Goal: Task Accomplishment & Management: Use online tool/utility

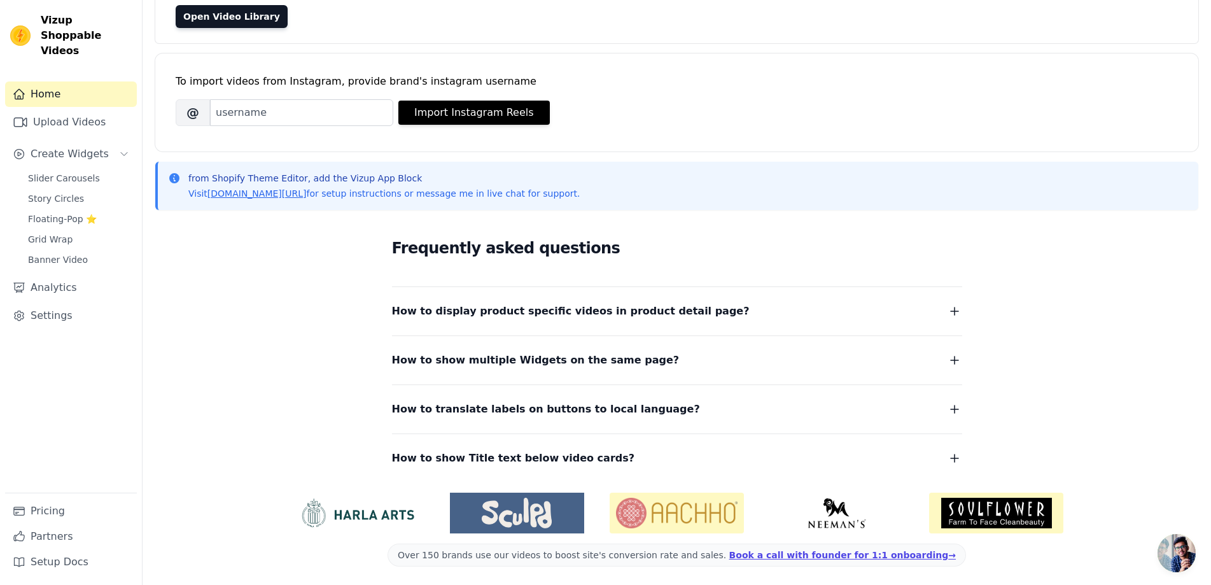
scroll to position [129, 0]
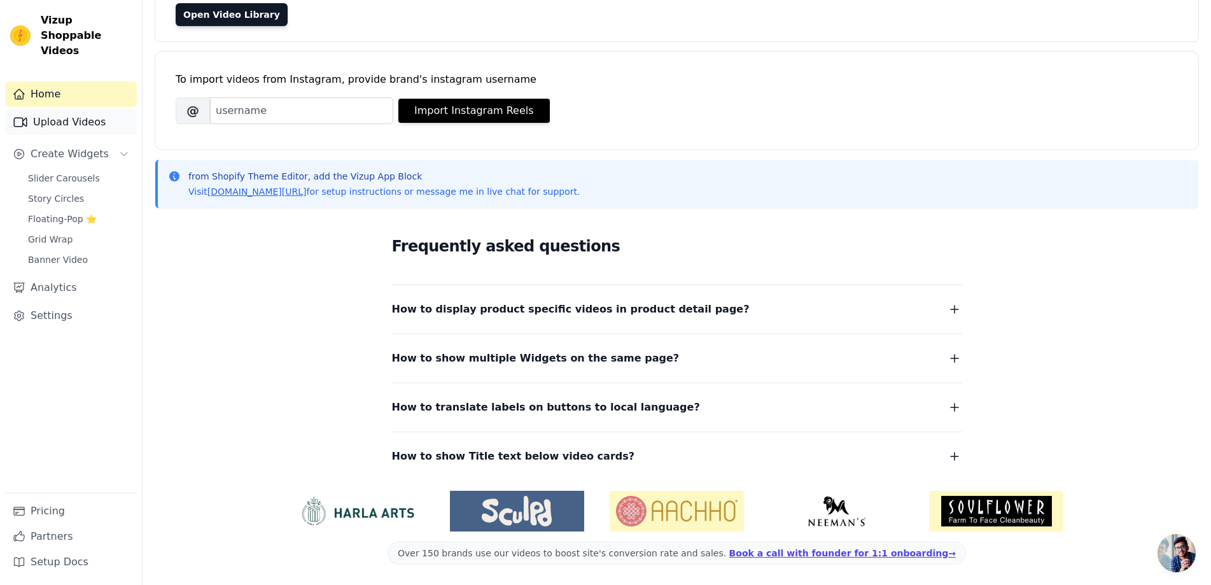
click at [68, 115] on link "Upload Videos" at bounding box center [71, 121] width 132 height 25
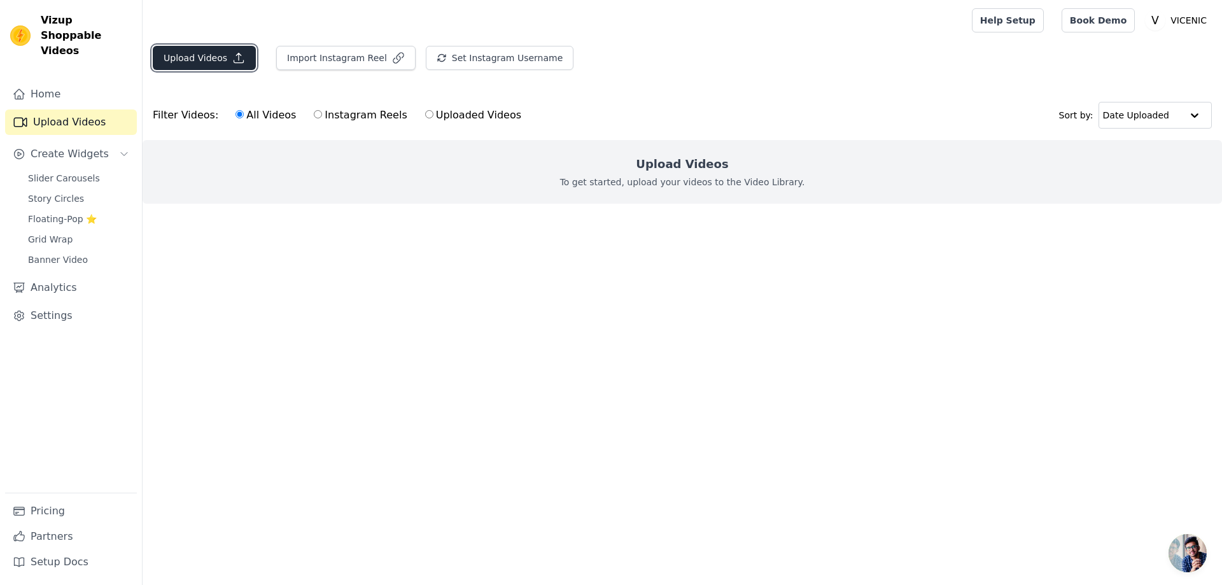
click at [197, 66] on button "Upload Videos" at bounding box center [204, 58] width 103 height 24
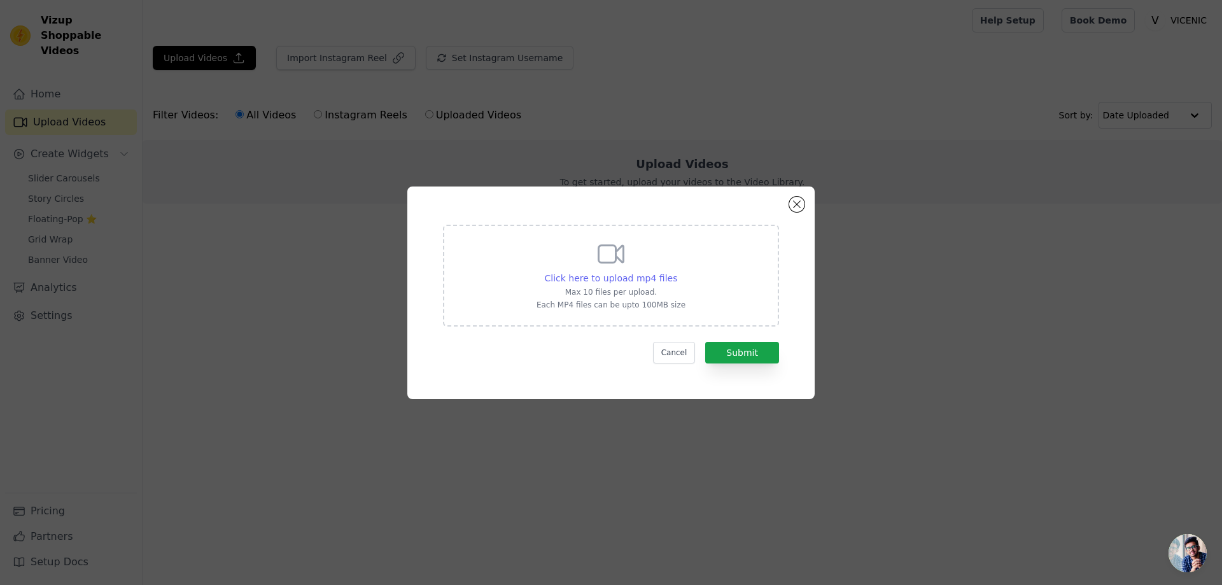
click at [618, 273] on span "Click here to upload mp4 files" at bounding box center [611, 278] width 133 height 10
click at [677, 271] on input "Click here to upload mp4 files Max 10 files per upload. Each MP4 files can be u…" at bounding box center [677, 271] width 1 height 1
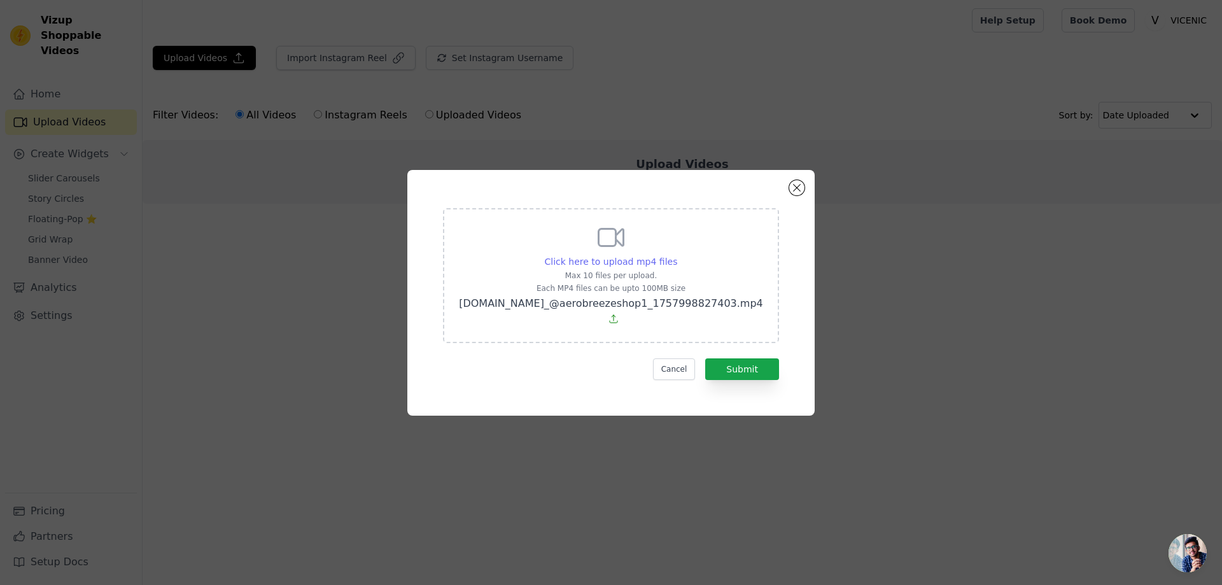
click at [644, 267] on span "Click here to upload mp4 files" at bounding box center [611, 262] width 133 height 10
click at [677, 255] on input "Click here to upload mp4 files Max 10 files per upload. Each MP4 files can be u…" at bounding box center [677, 255] width 1 height 1
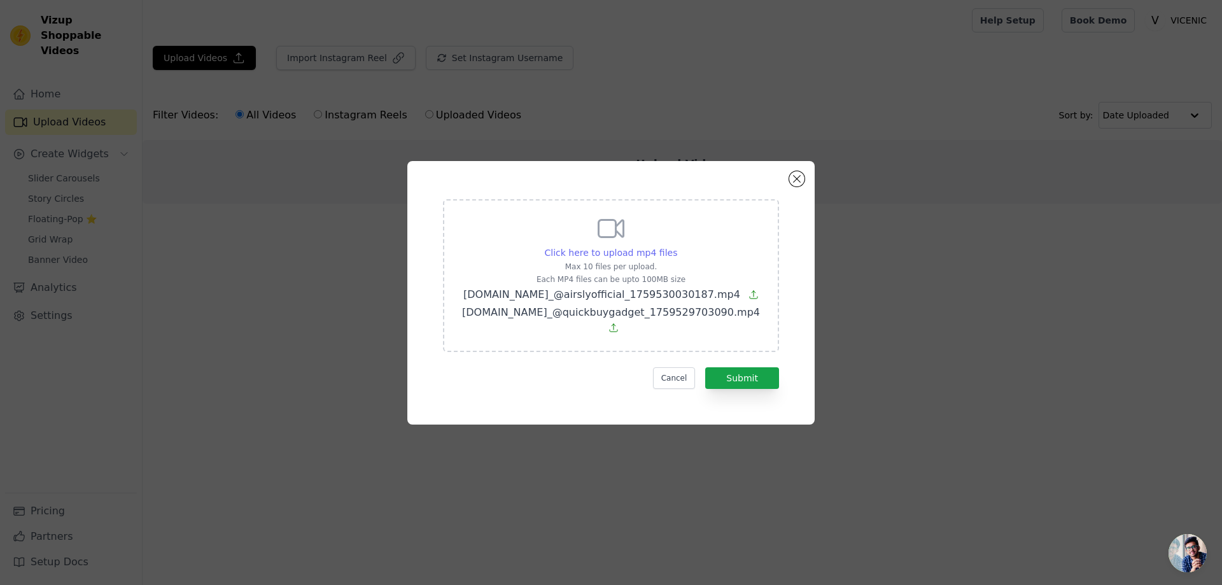
click at [640, 256] on span "Click here to upload mp4 files" at bounding box center [611, 253] width 133 height 10
click at [677, 246] on input "Click here to upload mp4 files Max 10 files per upload. Each MP4 files can be u…" at bounding box center [677, 246] width 1 height 1
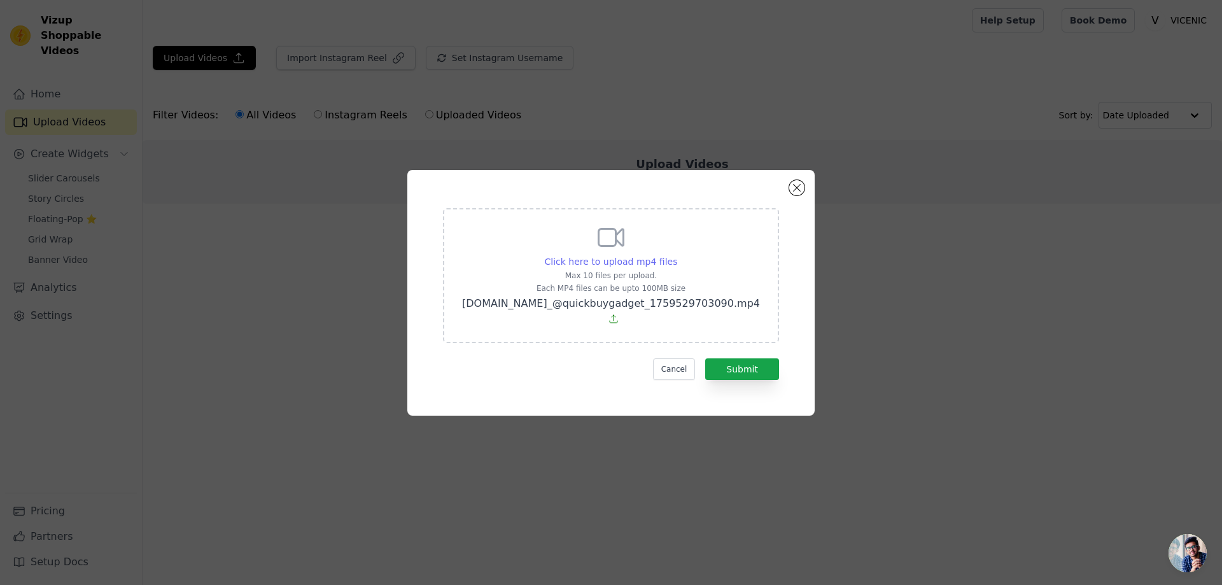
click at [595, 267] on span "Click here to upload mp4 files" at bounding box center [611, 262] width 133 height 10
click at [677, 255] on input "Click here to upload mp4 files Max 10 files per upload. Each MP4 files can be u…" at bounding box center [677, 255] width 1 height 1
type input "C:\fakepath\ssstik.io_@airslyofficial_1759530030187.mp4"
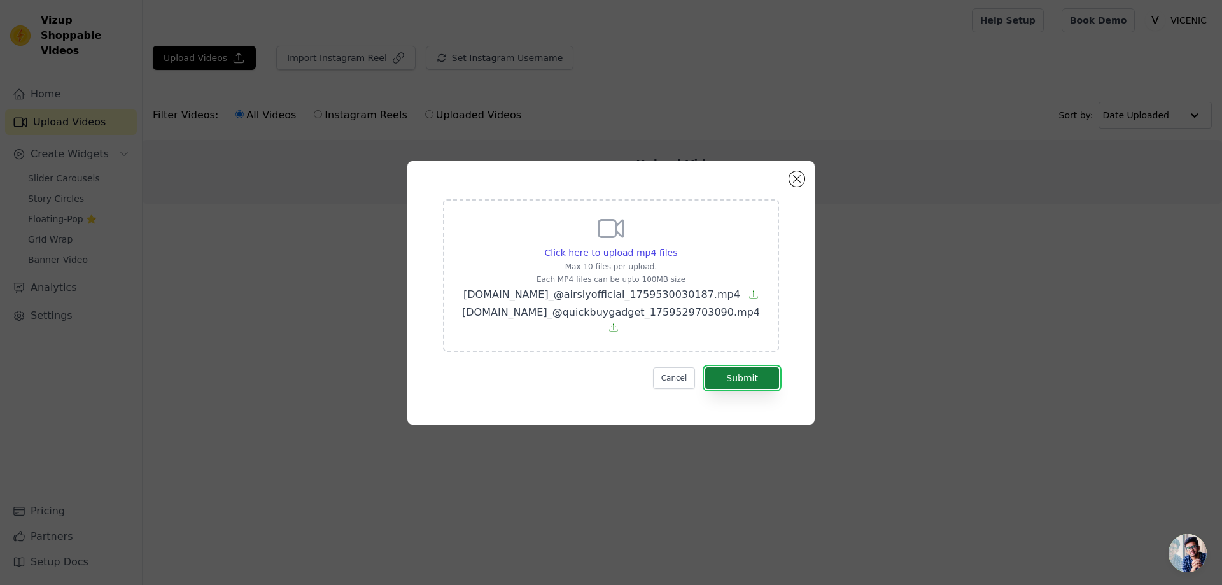
click at [754, 371] on button "Submit" at bounding box center [742, 378] width 74 height 22
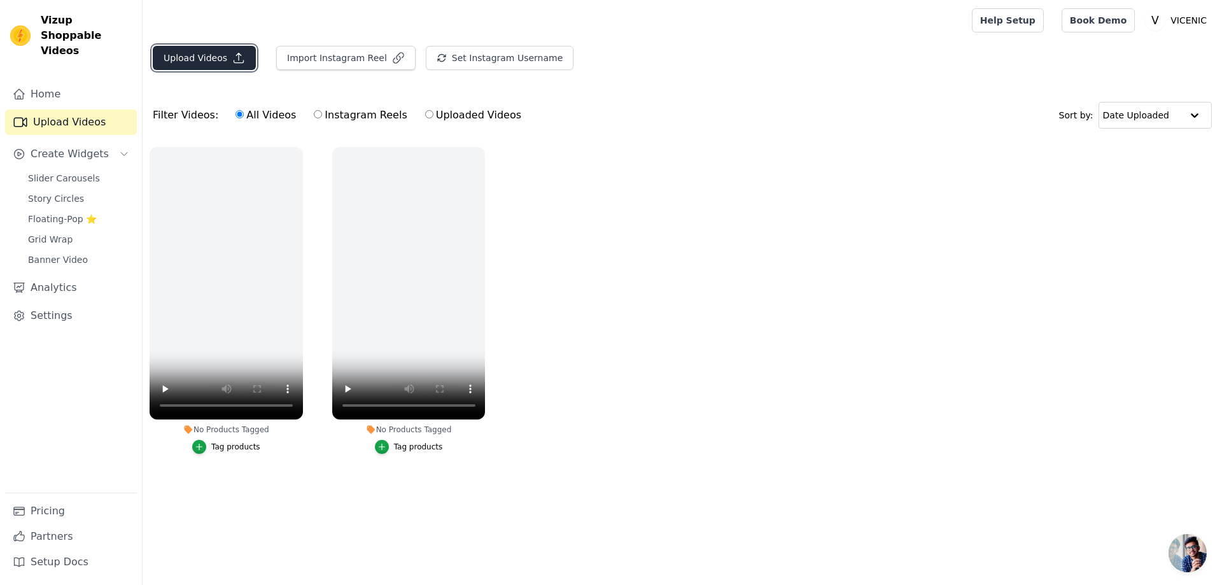
click at [217, 58] on button "Upload Videos" at bounding box center [204, 58] width 103 height 24
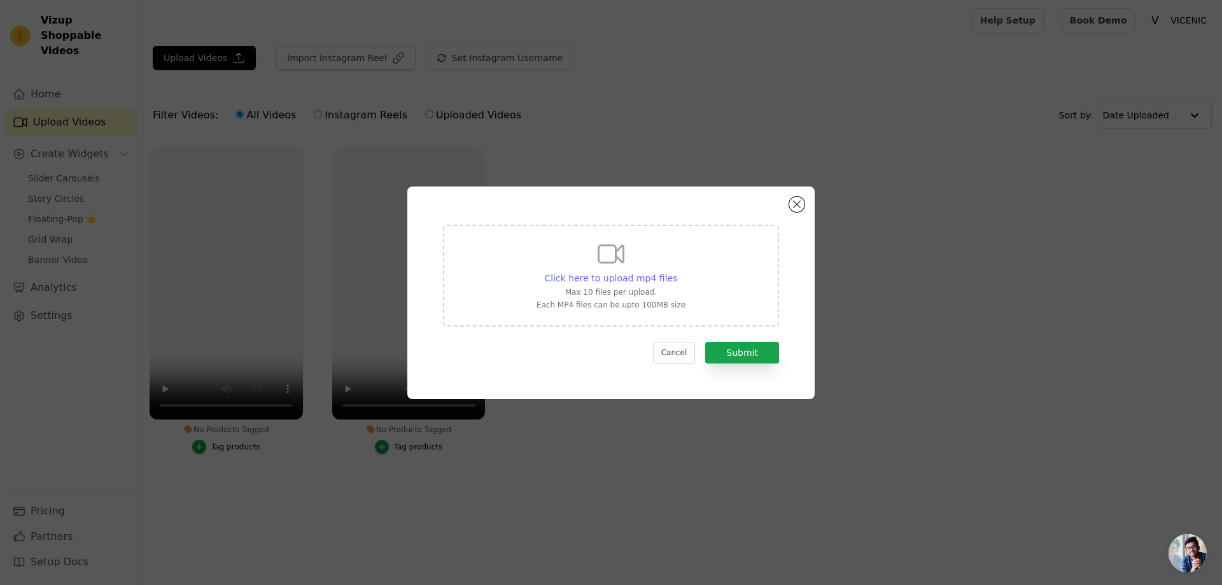
click at [631, 278] on span "Click here to upload mp4 files" at bounding box center [611, 278] width 133 height 10
click at [677, 272] on input "Click here to upload mp4 files Max 10 files per upload. Each MP4 files can be u…" at bounding box center [677, 271] width 1 height 1
type input "C:\fakepath\[DOMAIN_NAME]_@aerobreezeshop1_1757998827403.mp4"
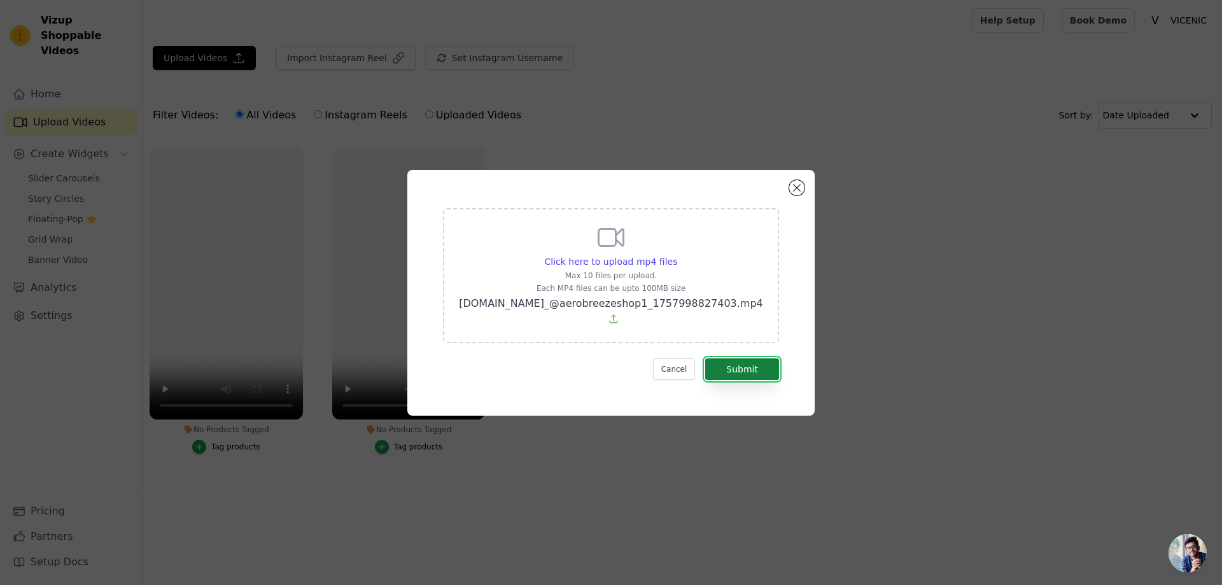
click at [740, 367] on button "Submit" at bounding box center [742, 369] width 74 height 22
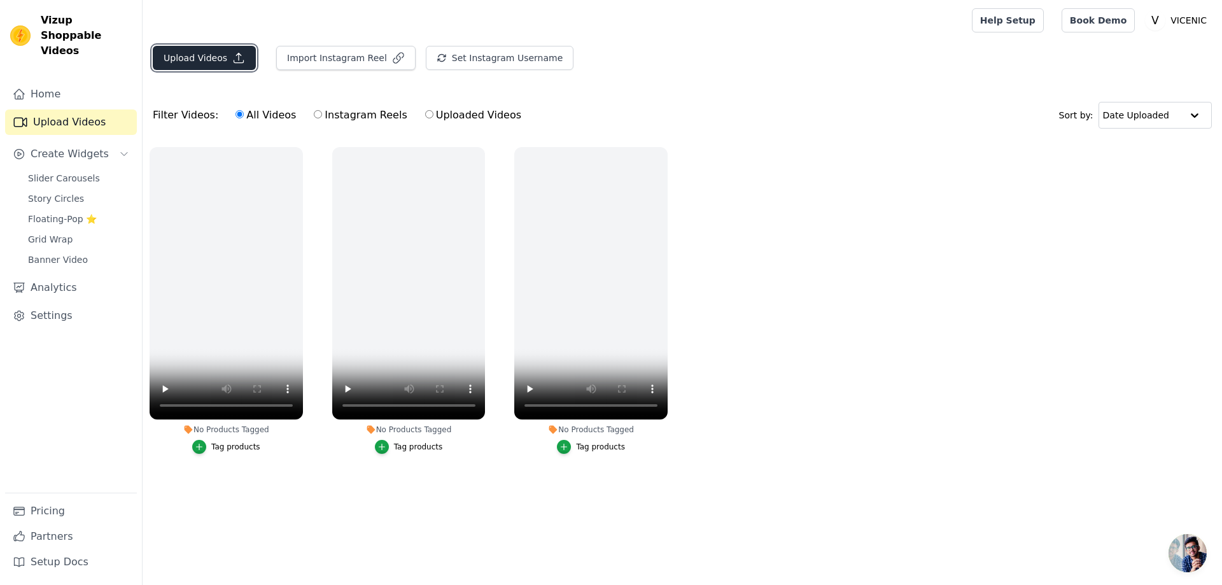
click at [204, 66] on button "Upload Videos" at bounding box center [204, 58] width 103 height 24
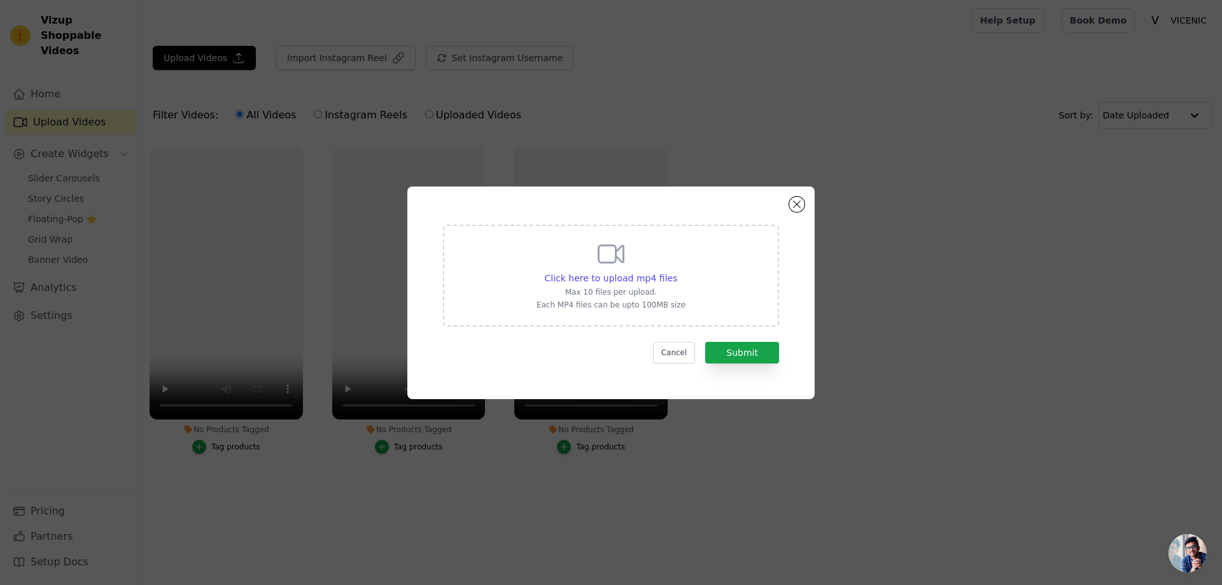
click at [614, 269] on icon at bounding box center [611, 254] width 31 height 31
click at [677, 271] on input "Click here to upload mp4 files Max 10 files per upload. Each MP4 files can be u…" at bounding box center [677, 271] width 1 height 1
type input "C:\fakepath\[DOMAIN_NAME]_@novarivu_1759530257097.mp4"
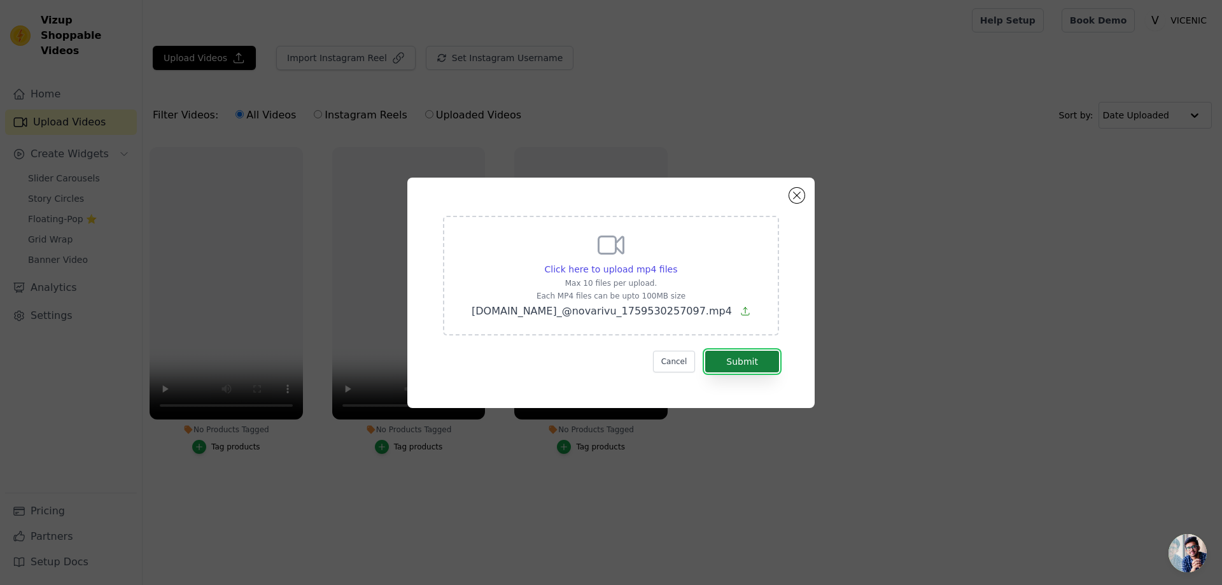
click at [756, 358] on button "Submit" at bounding box center [742, 362] width 74 height 22
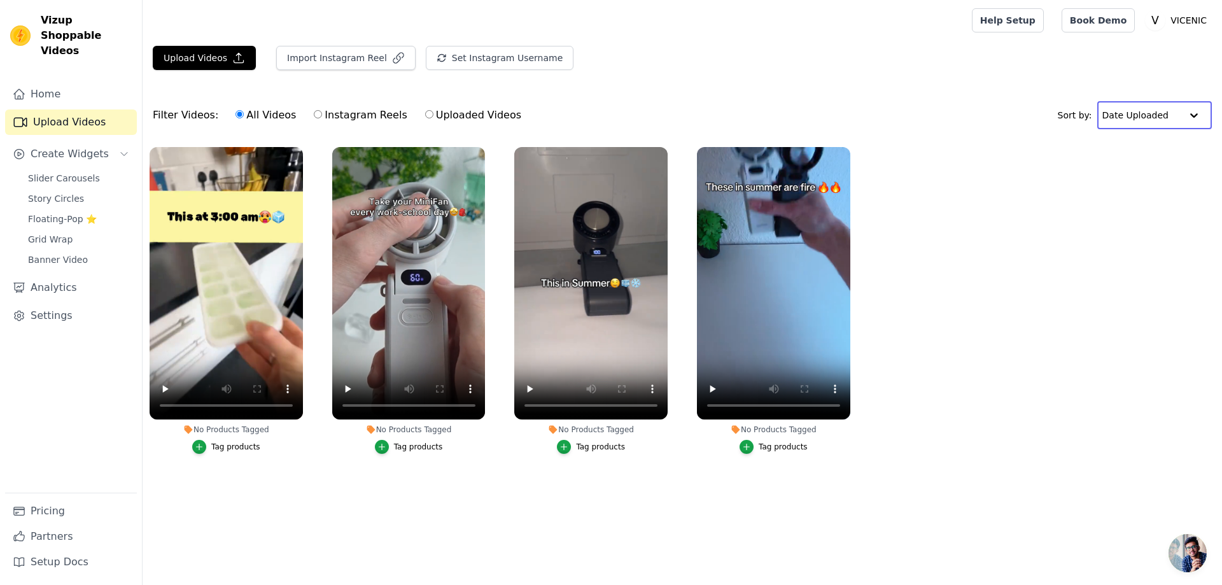
click at [1148, 110] on input "text" at bounding box center [1142, 114] width 79 height 25
click at [1153, 108] on input "text" at bounding box center [1142, 114] width 79 height 25
click at [72, 172] on span "Slider Carousels" at bounding box center [64, 178] width 72 height 13
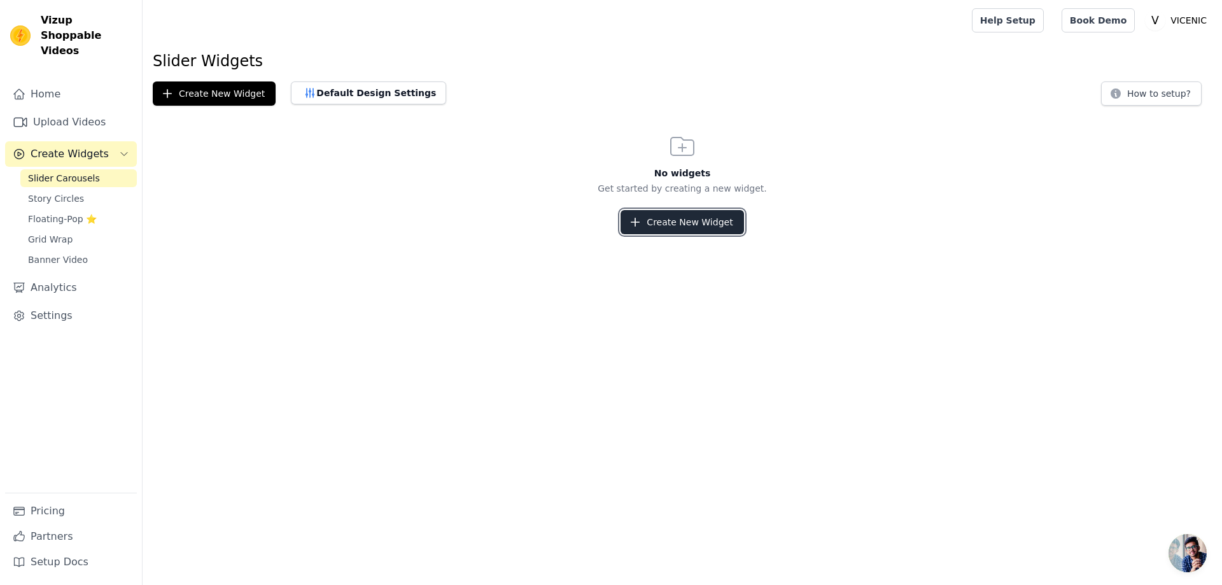
click at [671, 229] on button "Create New Widget" at bounding box center [682, 222] width 123 height 24
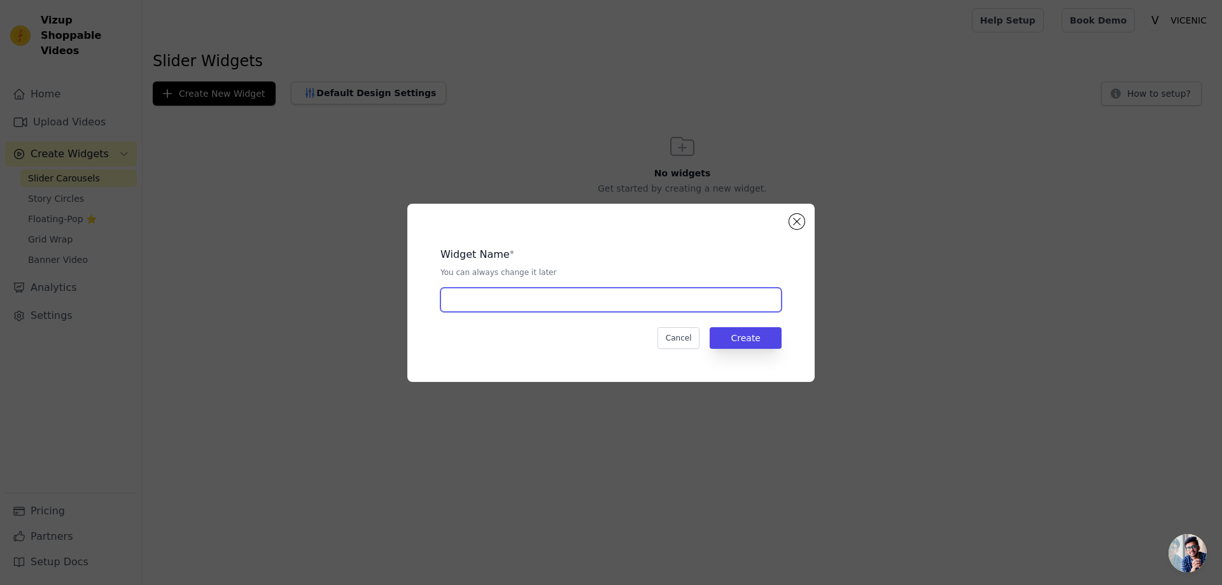
click at [528, 311] on input "text" at bounding box center [610, 300] width 341 height 24
type input "Video carrusel"
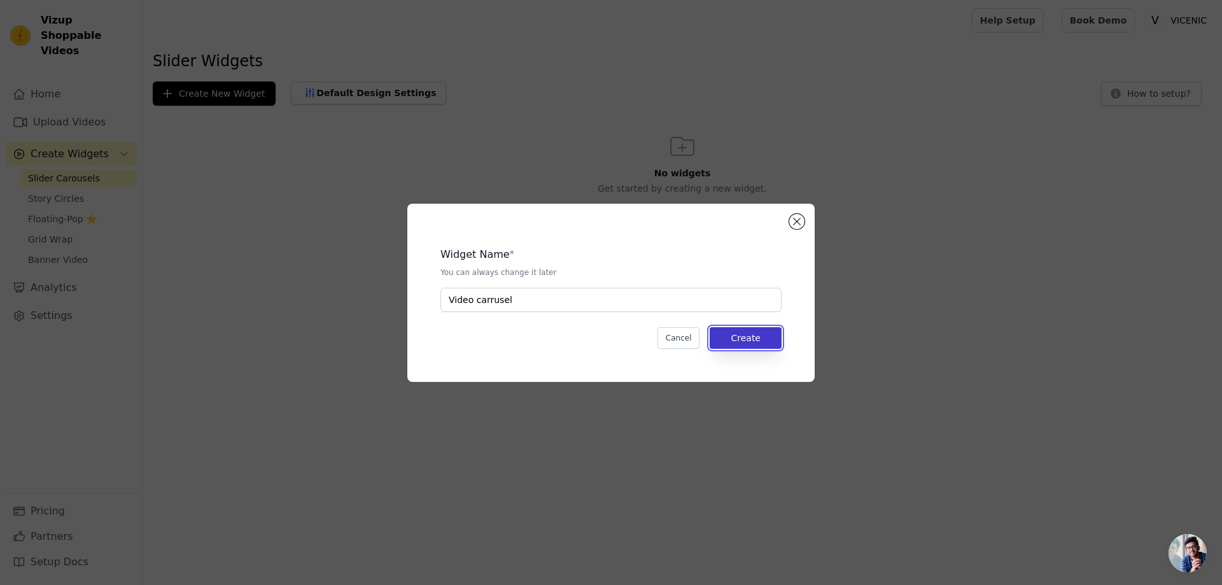
click at [745, 341] on button "Create" at bounding box center [746, 338] width 72 height 22
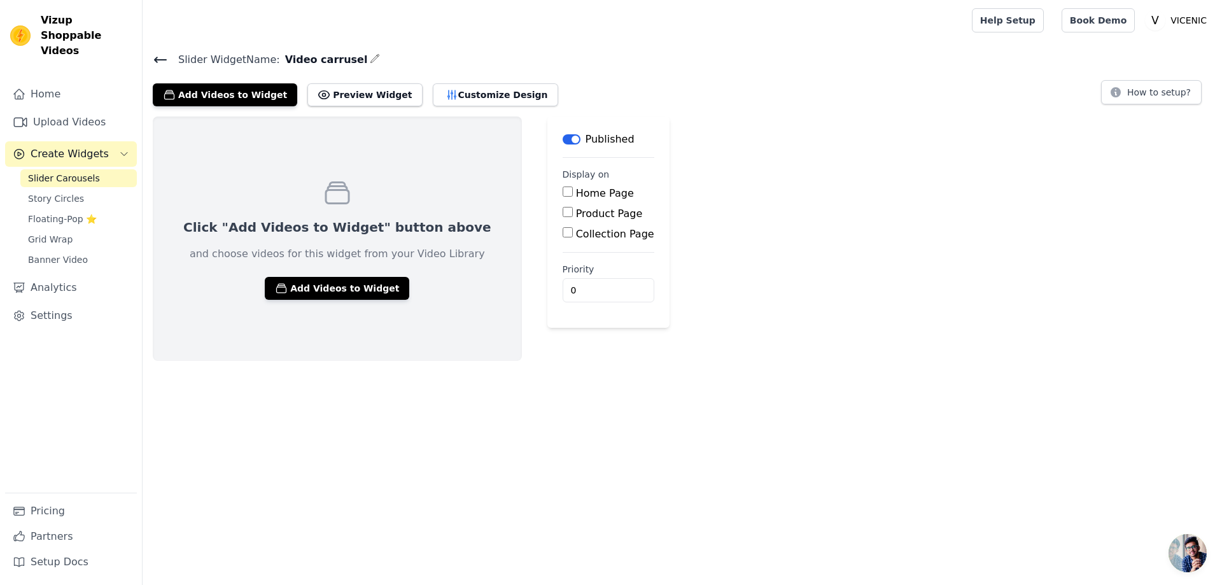
click at [563, 192] on input "Home Page" at bounding box center [568, 192] width 10 height 10
checkbox input "true"
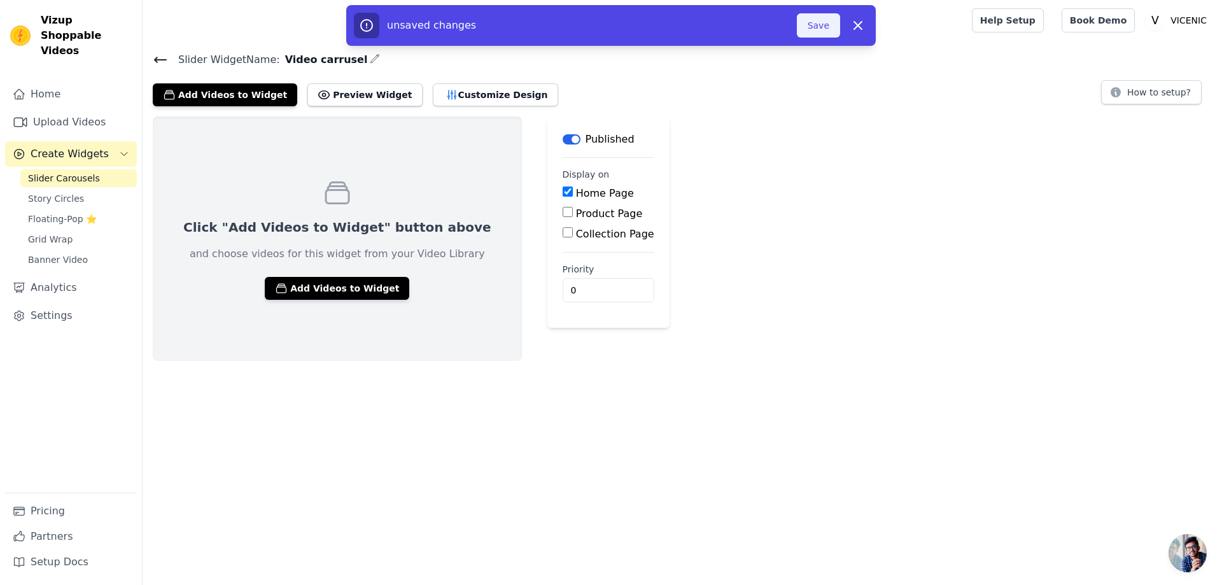
click at [822, 24] on button "Save" at bounding box center [818, 25] width 43 height 24
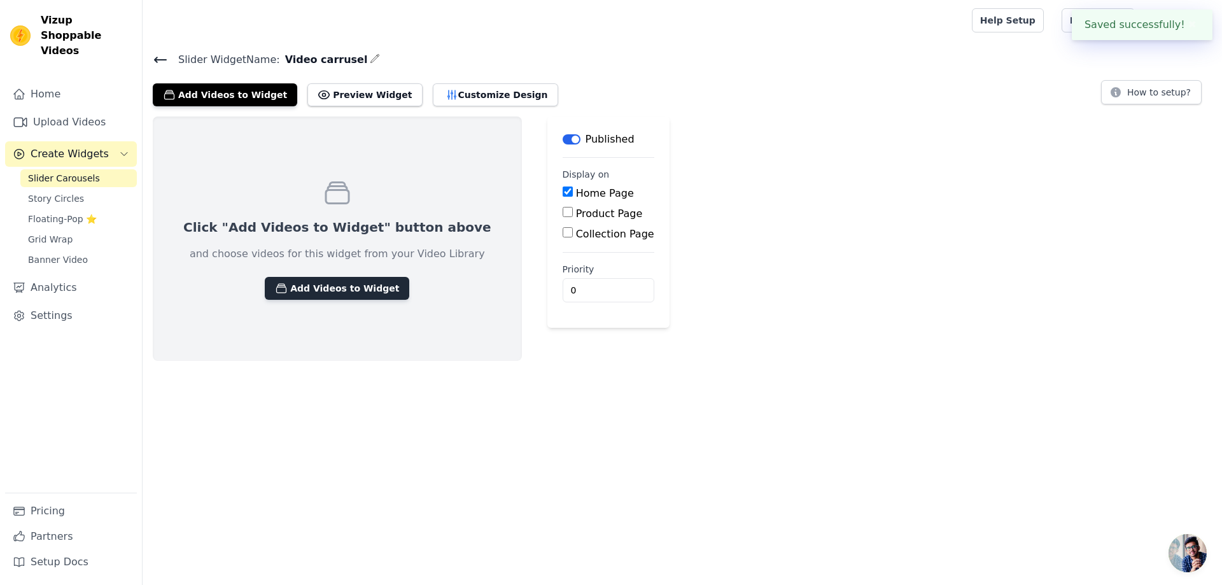
click at [334, 292] on button "Add Videos to Widget" at bounding box center [337, 288] width 144 height 23
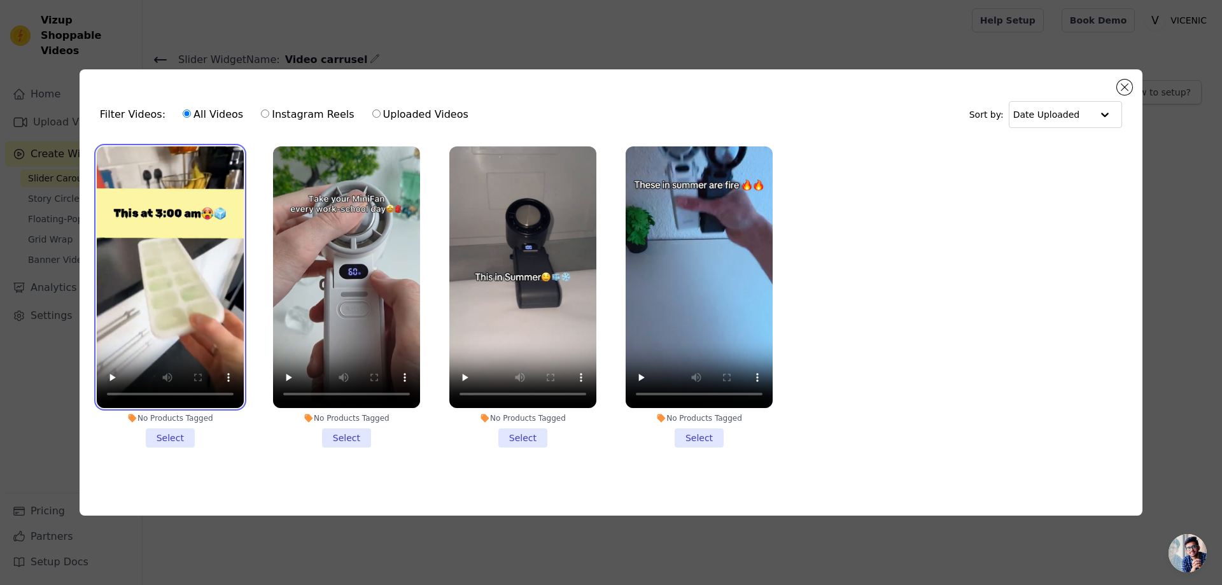
click at [213, 264] on video at bounding box center [170, 277] width 147 height 262
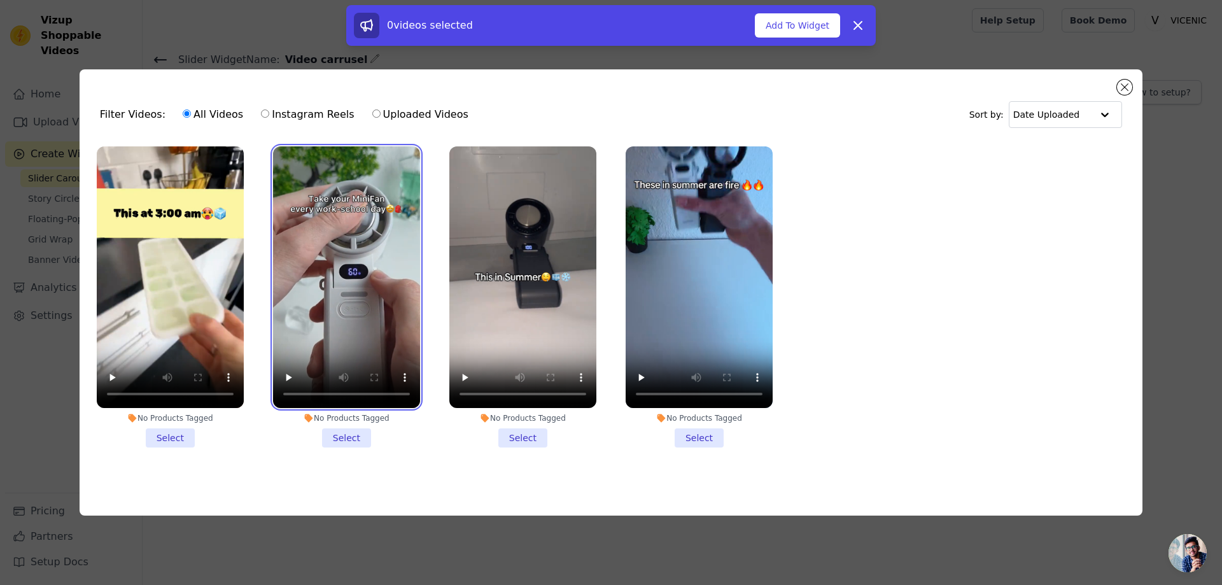
click at [305, 267] on video at bounding box center [346, 277] width 147 height 262
click at [182, 432] on li "No Products Tagged Select" at bounding box center [170, 296] width 147 height 301
click at [0, 0] on input "No Products Tagged Select" at bounding box center [0, 0] width 0 height 0
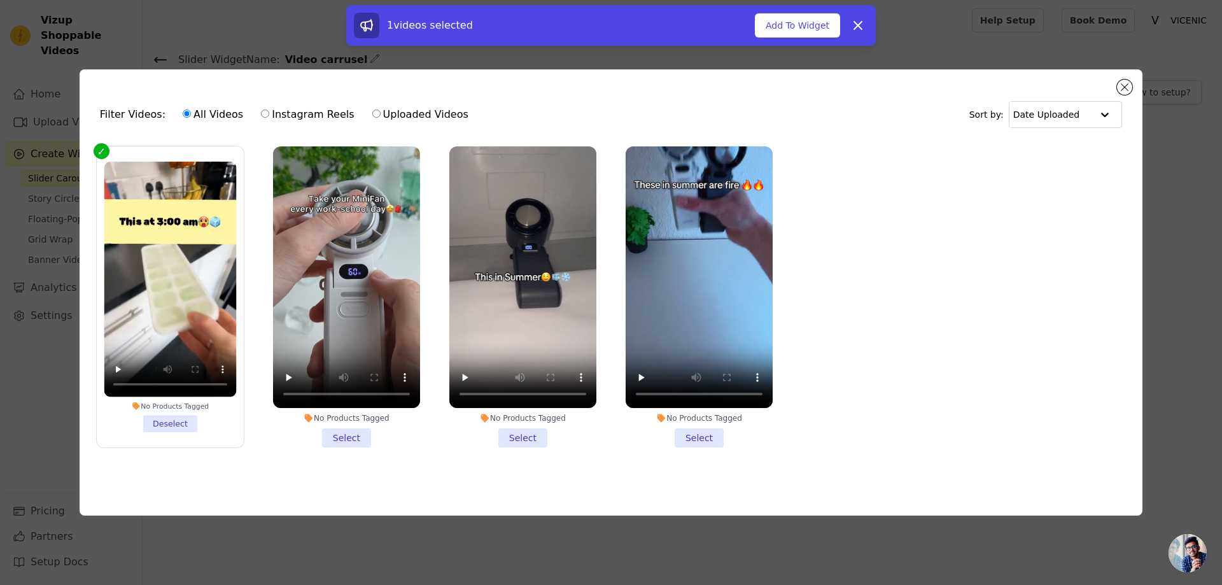
click at [355, 438] on li "No Products Tagged Select" at bounding box center [346, 296] width 147 height 301
click at [0, 0] on input "No Products Tagged Select" at bounding box center [0, 0] width 0 height 0
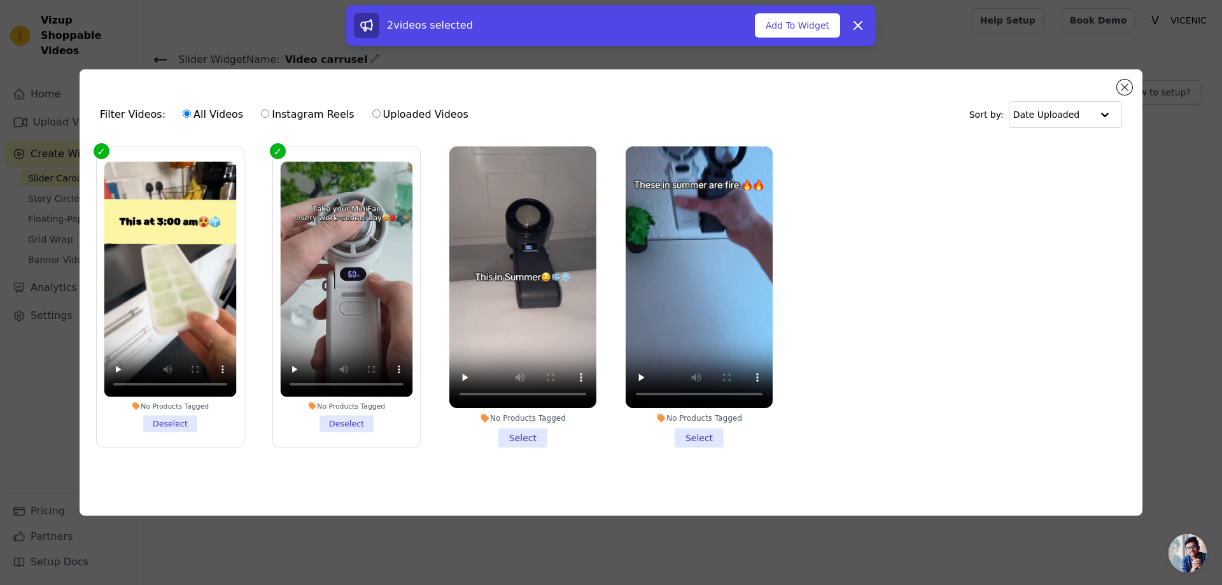
click at [528, 429] on li "No Products Tagged Select" at bounding box center [522, 296] width 147 height 301
click at [0, 0] on input "No Products Tagged Select" at bounding box center [0, 0] width 0 height 0
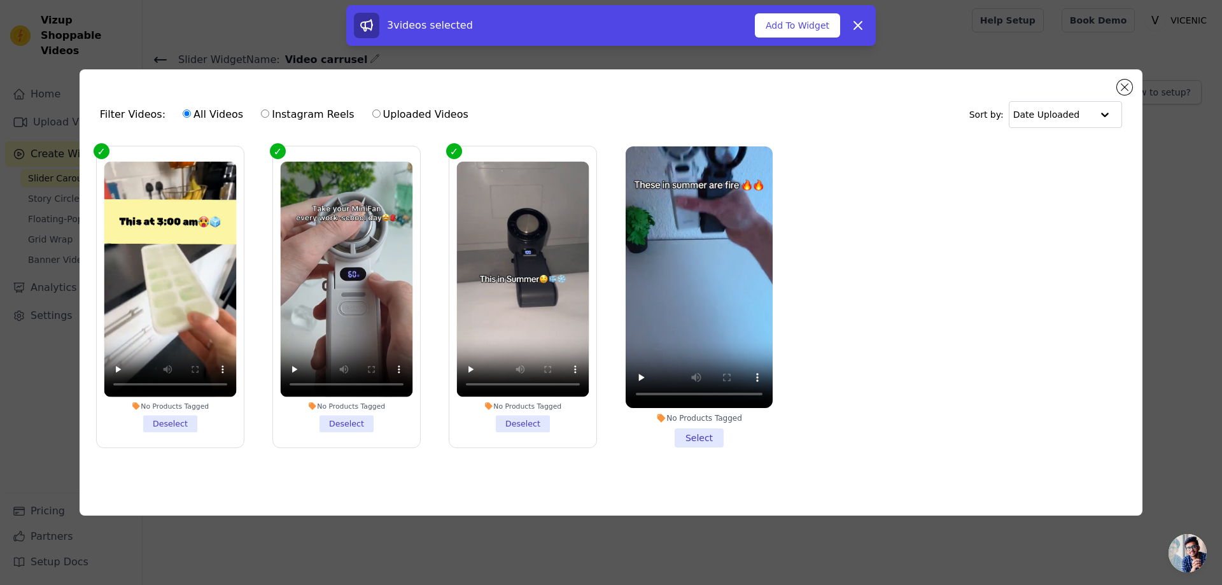
click at [687, 435] on li "No Products Tagged Select" at bounding box center [699, 296] width 147 height 301
click at [0, 0] on input "No Products Tagged Select" at bounding box center [0, 0] width 0 height 0
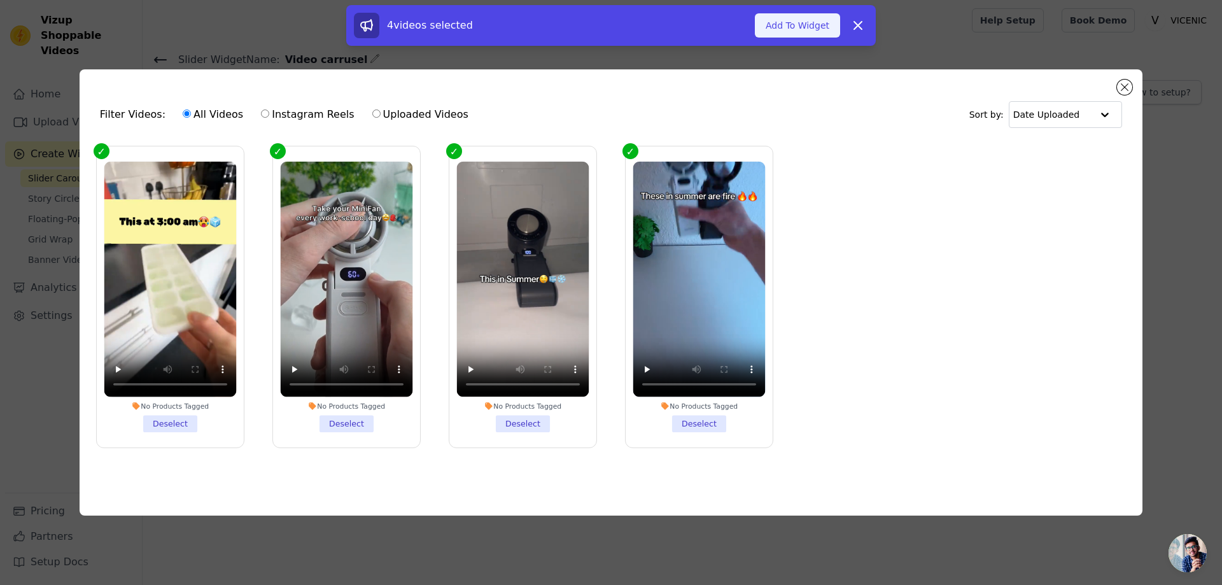
click at [806, 28] on button "Add To Widget" at bounding box center [797, 25] width 85 height 24
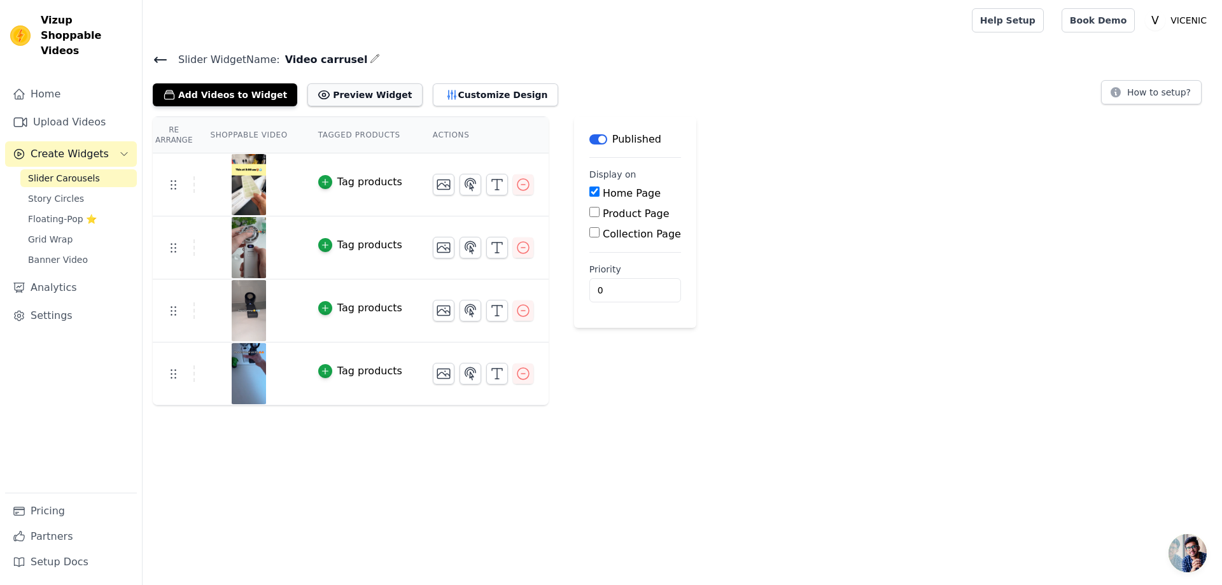
click at [339, 90] on button "Preview Widget" at bounding box center [364, 94] width 115 height 23
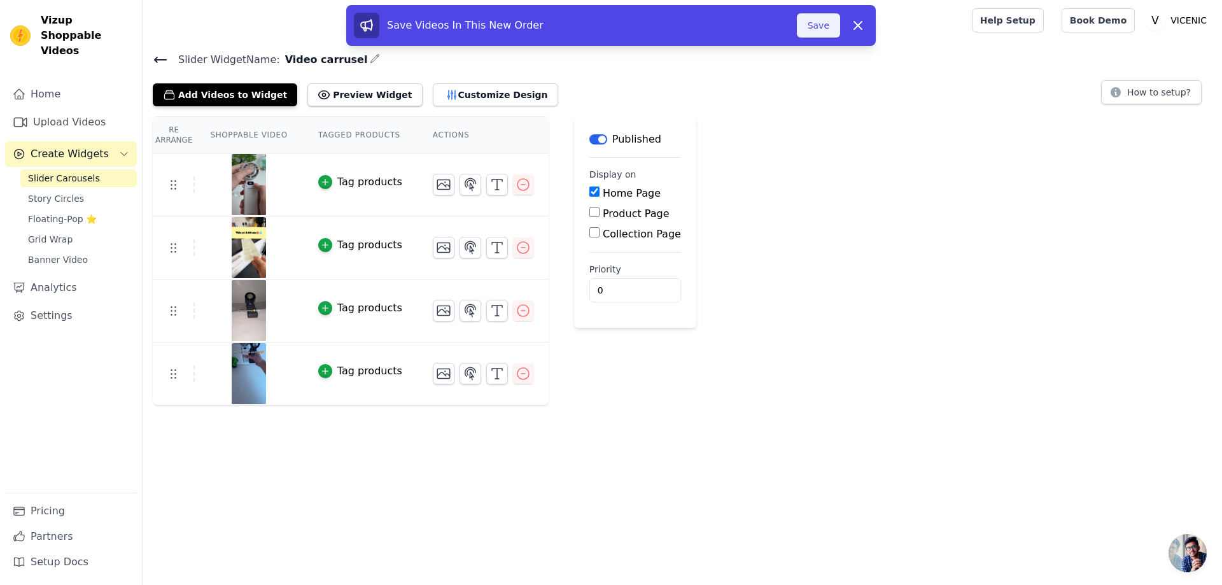
click at [824, 22] on button "Save" at bounding box center [818, 25] width 43 height 24
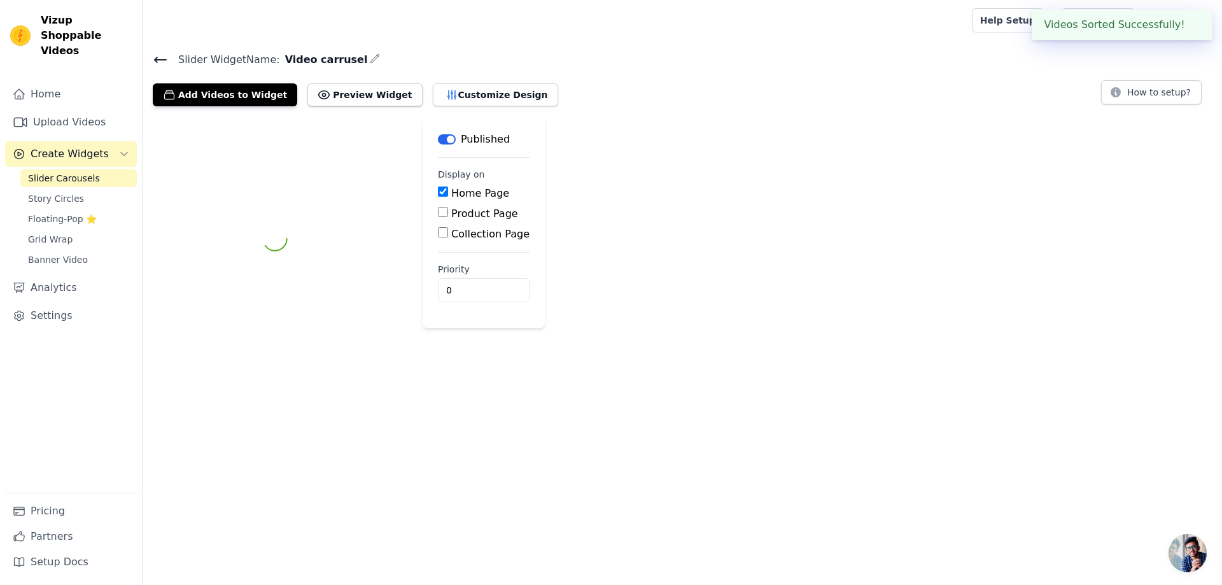
click at [824, 27] on div at bounding box center [555, 20] width 804 height 41
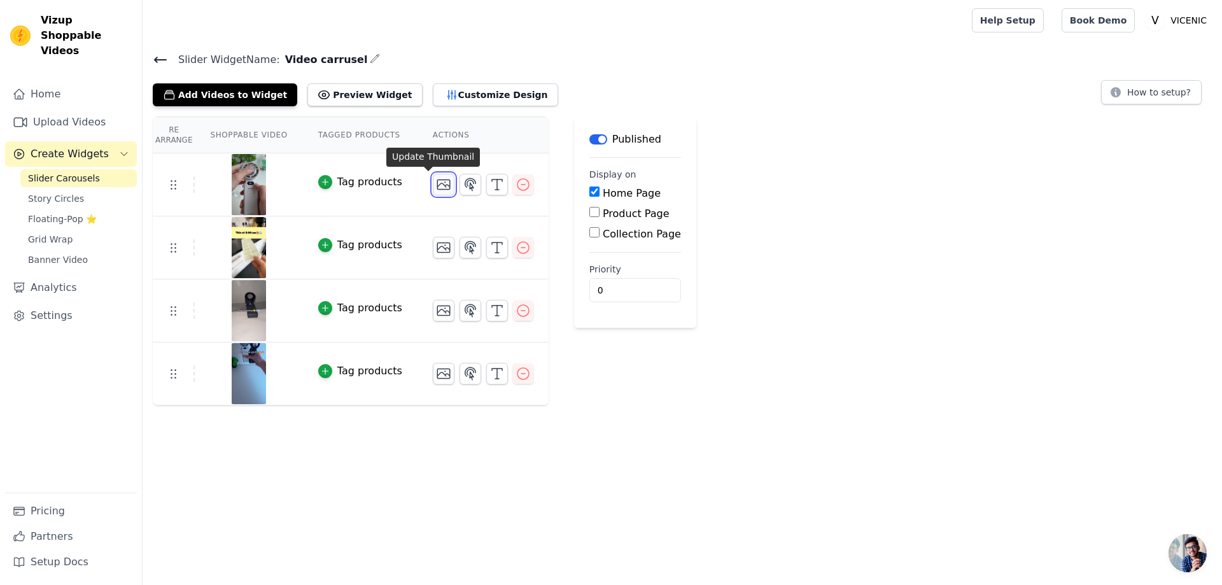
click at [437, 184] on icon "button" at bounding box center [443, 185] width 13 height 10
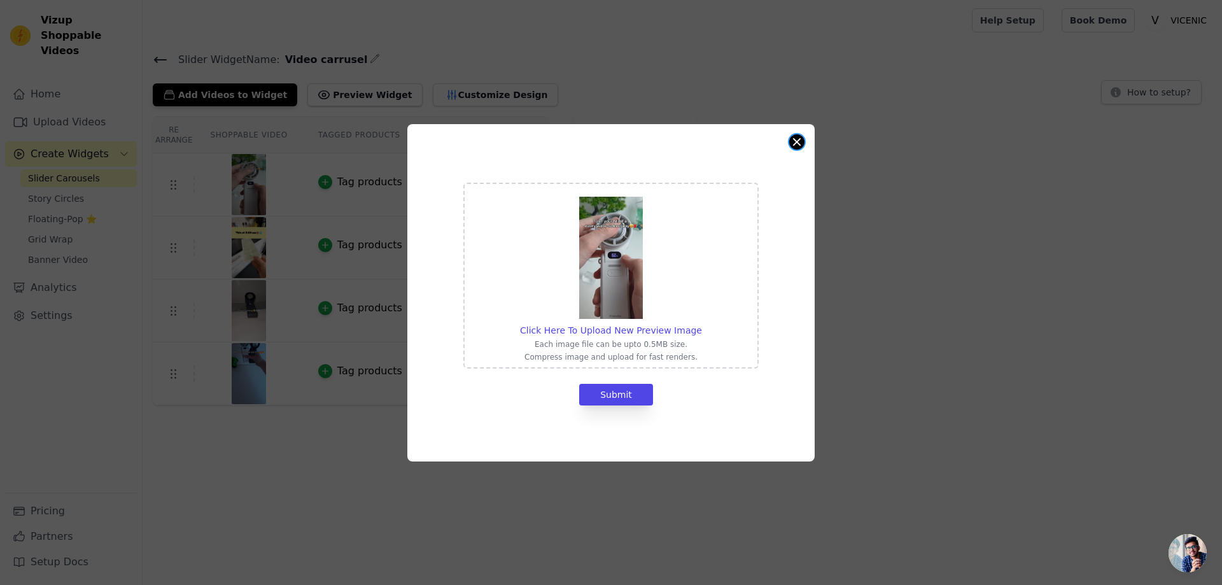
click at [790, 142] on button "Close modal" at bounding box center [796, 141] width 15 height 15
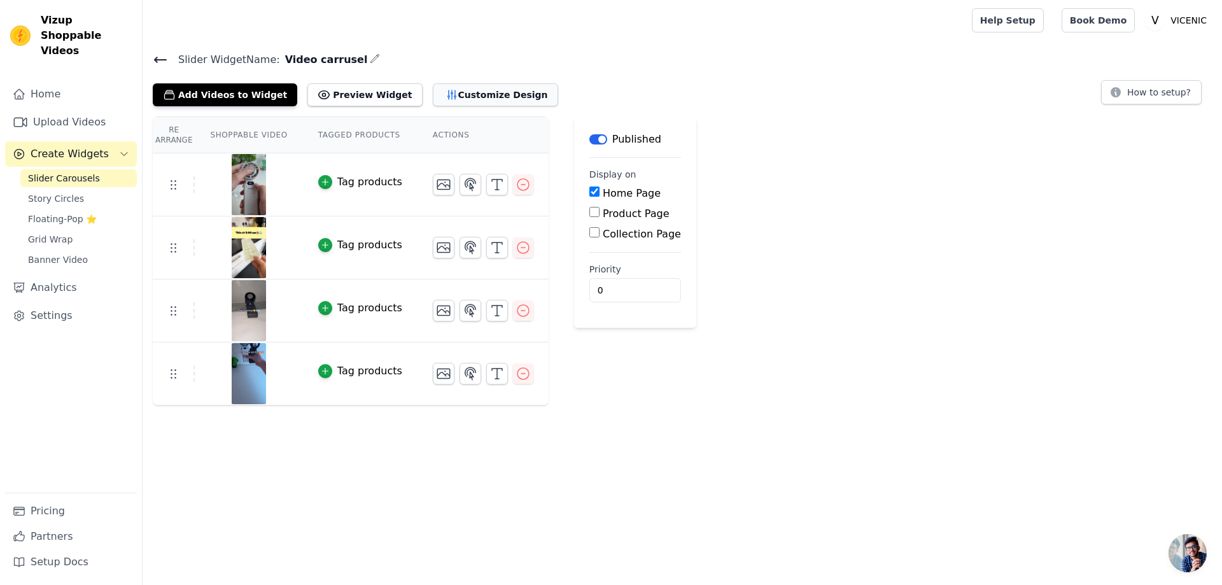
click at [433, 94] on button "Customize Design" at bounding box center [495, 94] width 125 height 23
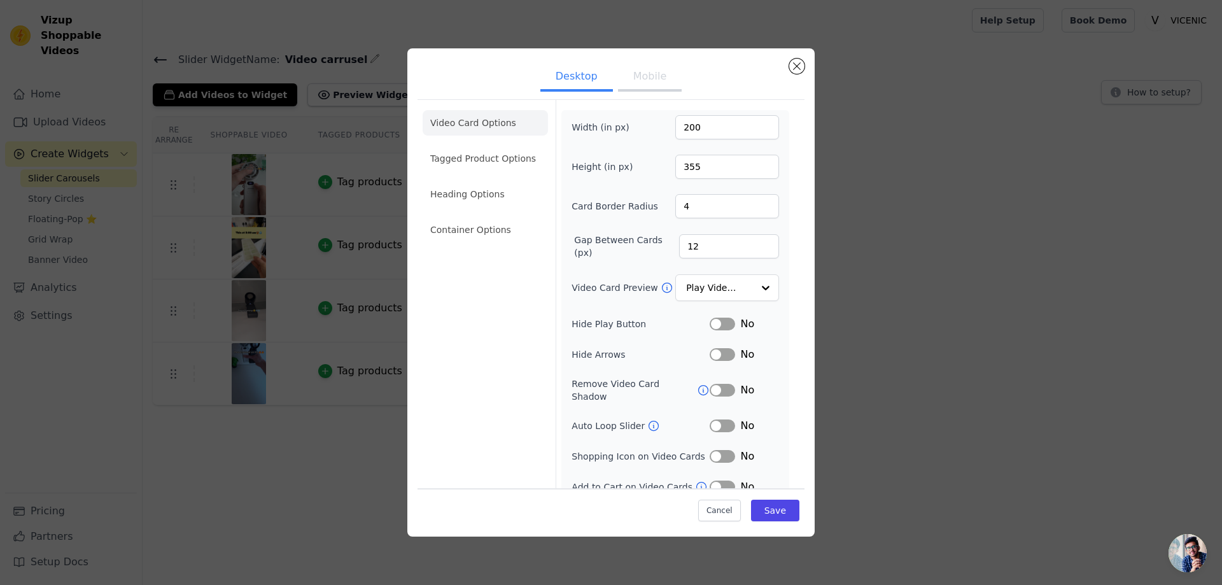
click at [644, 74] on button "Mobile" at bounding box center [650, 78] width 64 height 28
click at [722, 292] on input "Video Card Preview" at bounding box center [720, 288] width 66 height 25
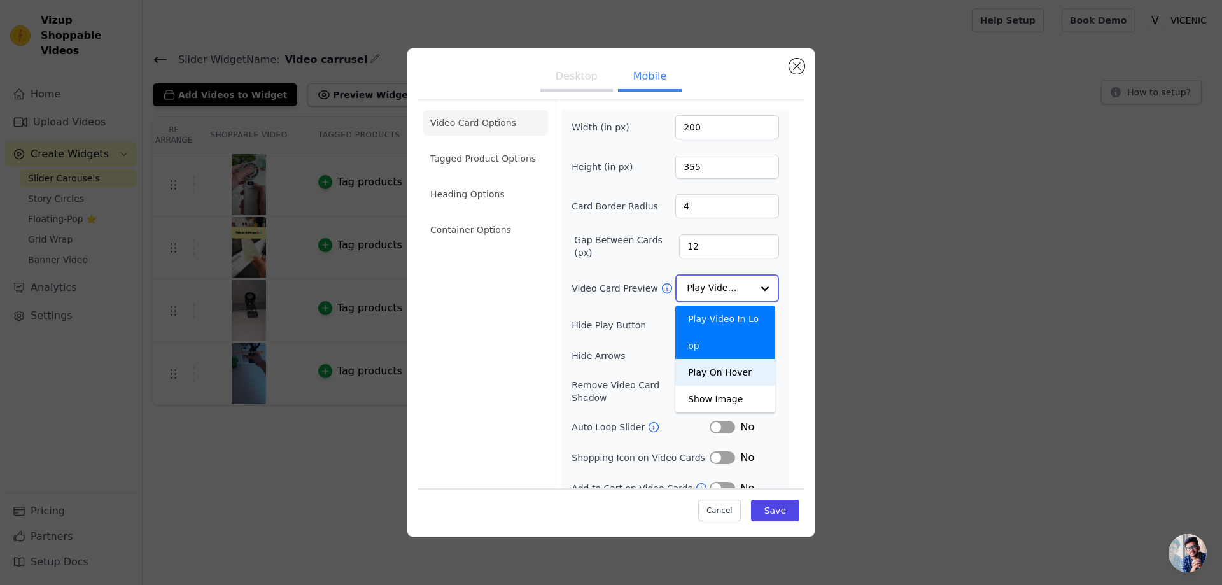
click at [727, 359] on div "Play On Hover" at bounding box center [725, 372] width 100 height 27
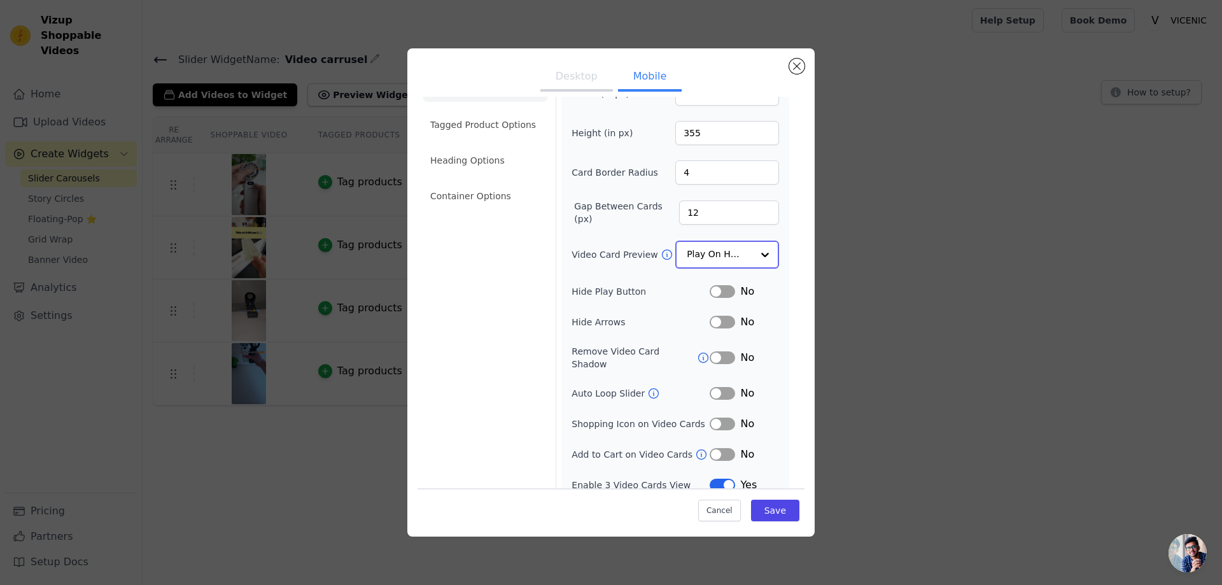
scroll to position [37, 0]
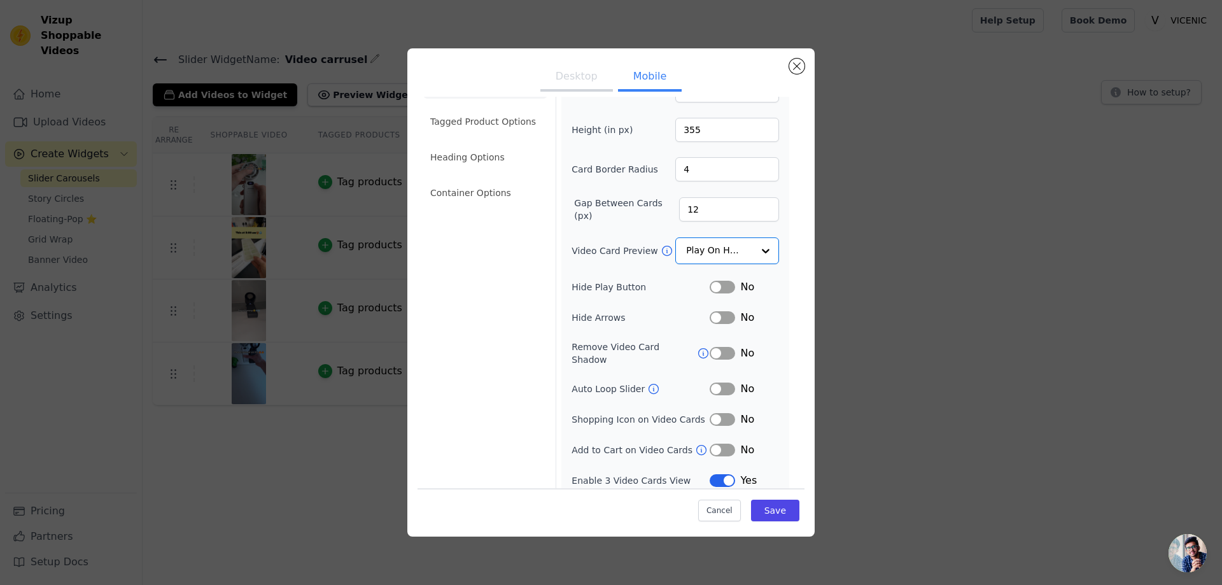
click at [722, 383] on button "Label" at bounding box center [722, 389] width 25 height 13
click at [775, 518] on button "Save" at bounding box center [775, 511] width 48 height 22
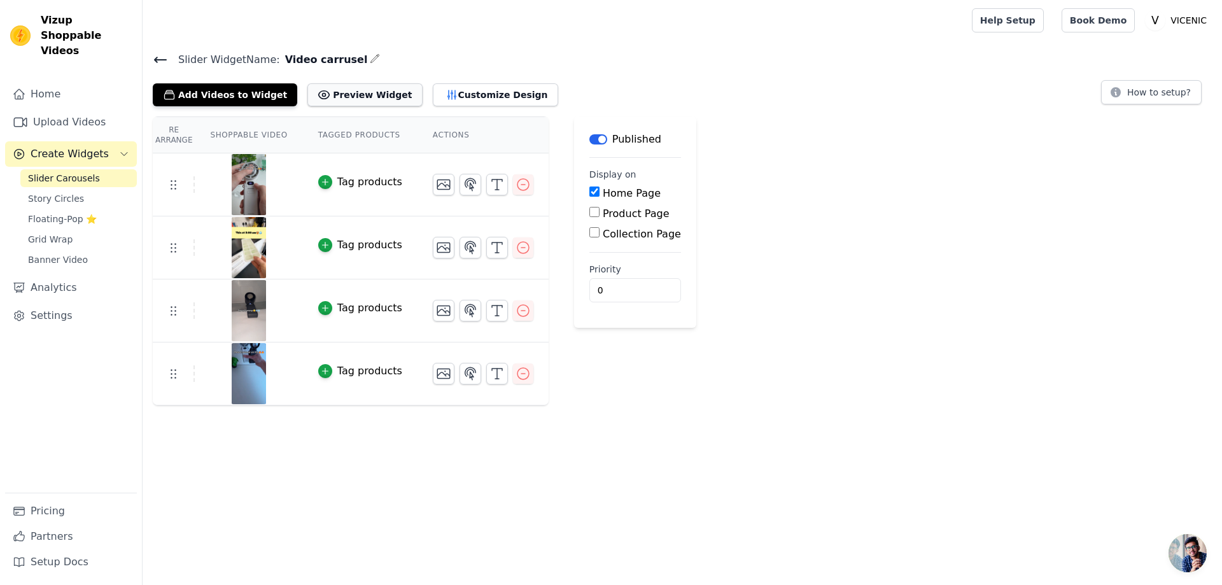
click at [365, 89] on button "Preview Widget" at bounding box center [364, 94] width 115 height 23
click at [456, 97] on button "Customize Design" at bounding box center [495, 94] width 125 height 23
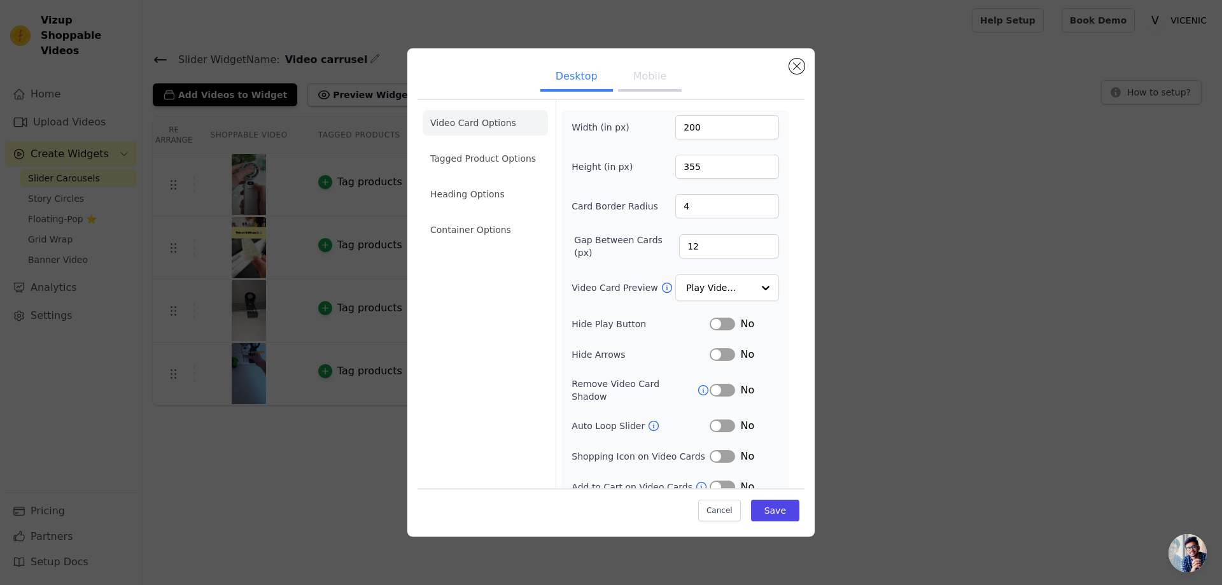
click at [645, 78] on button "Mobile" at bounding box center [650, 78] width 64 height 28
click at [508, 161] on li "Tagged Product Options" at bounding box center [485, 158] width 125 height 25
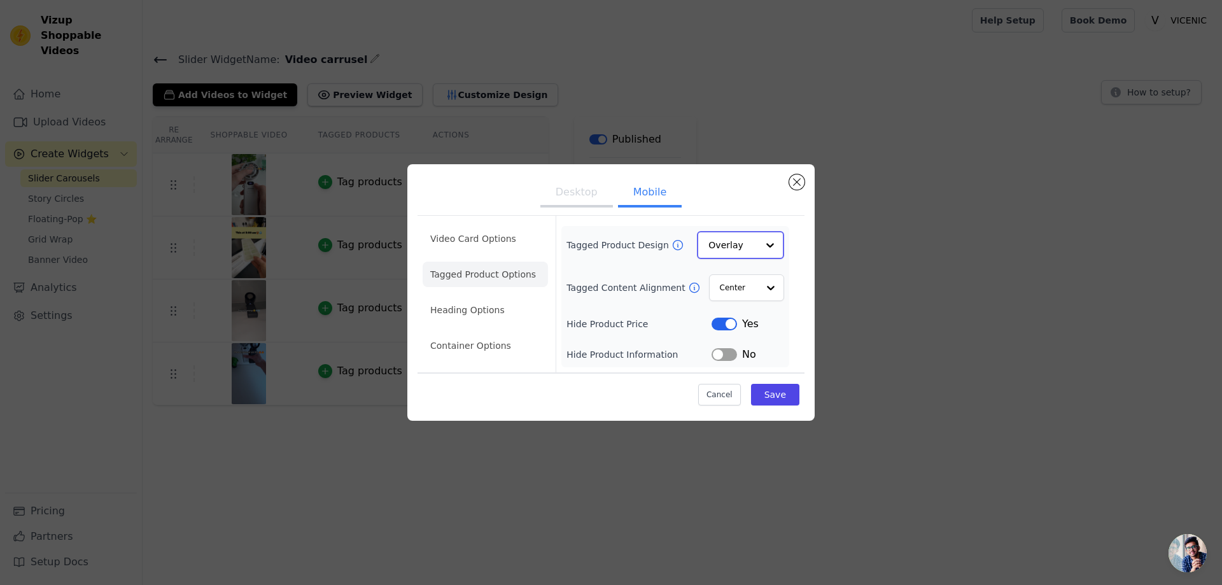
click at [759, 251] on div at bounding box center [769, 244] width 25 height 25
click at [761, 246] on div at bounding box center [769, 244] width 25 height 25
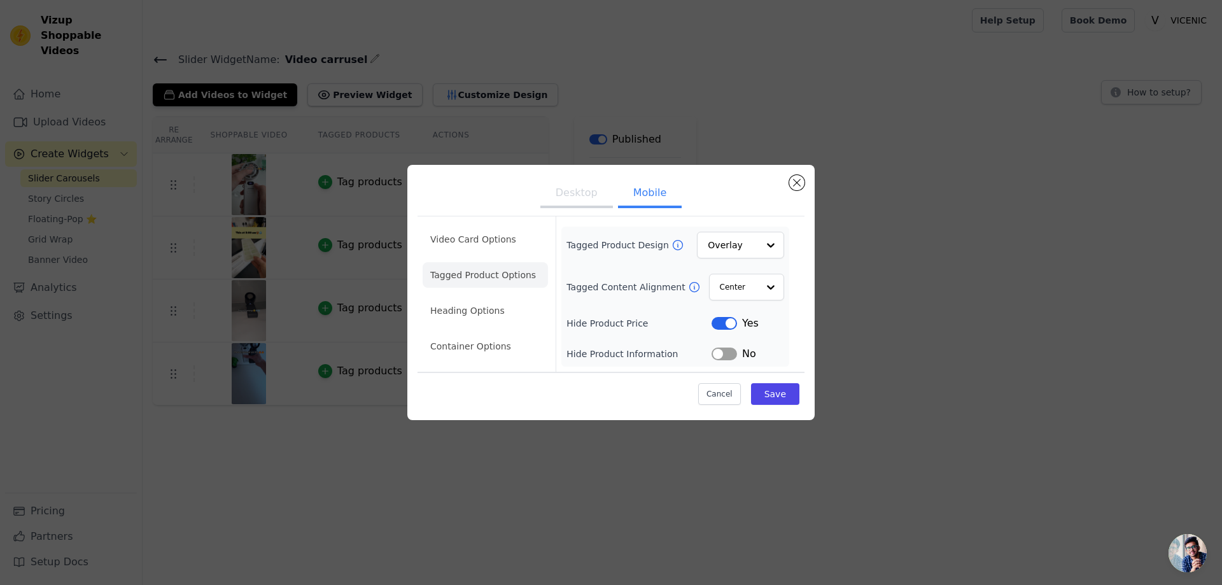
click at [739, 211] on ul "Desktop Mobile" at bounding box center [611, 194] width 387 height 38
click at [752, 285] on input "Tagged Content Alignment" at bounding box center [738, 286] width 38 height 25
click at [752, 283] on div "Center" at bounding box center [746, 287] width 76 height 28
click at [505, 314] on li "Heading Options" at bounding box center [485, 310] width 125 height 25
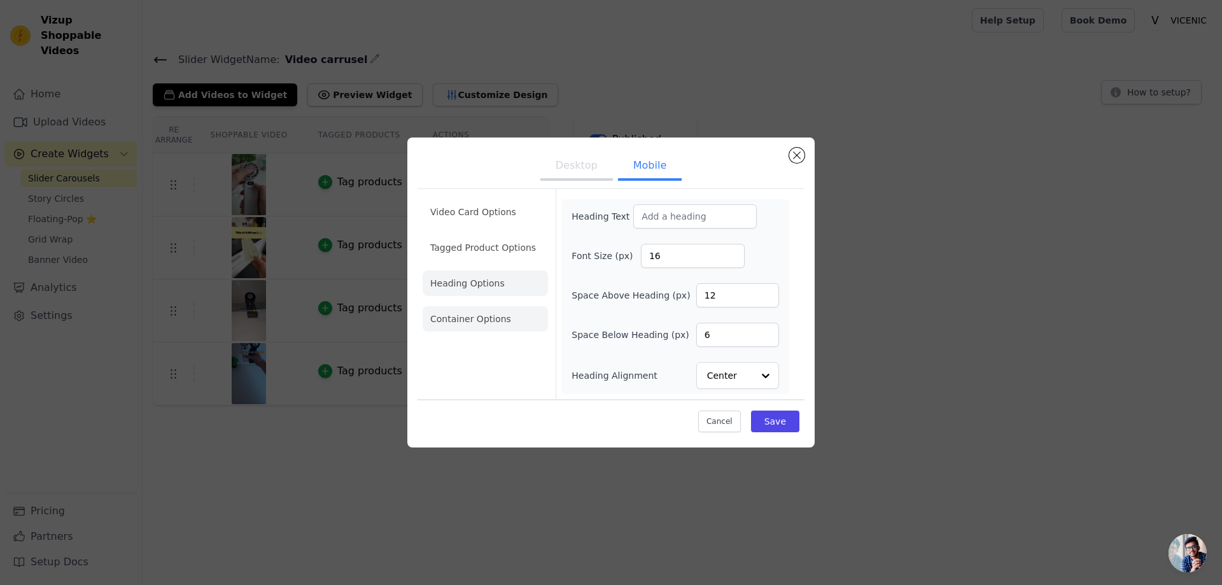
click at [511, 322] on li "Container Options" at bounding box center [485, 318] width 125 height 25
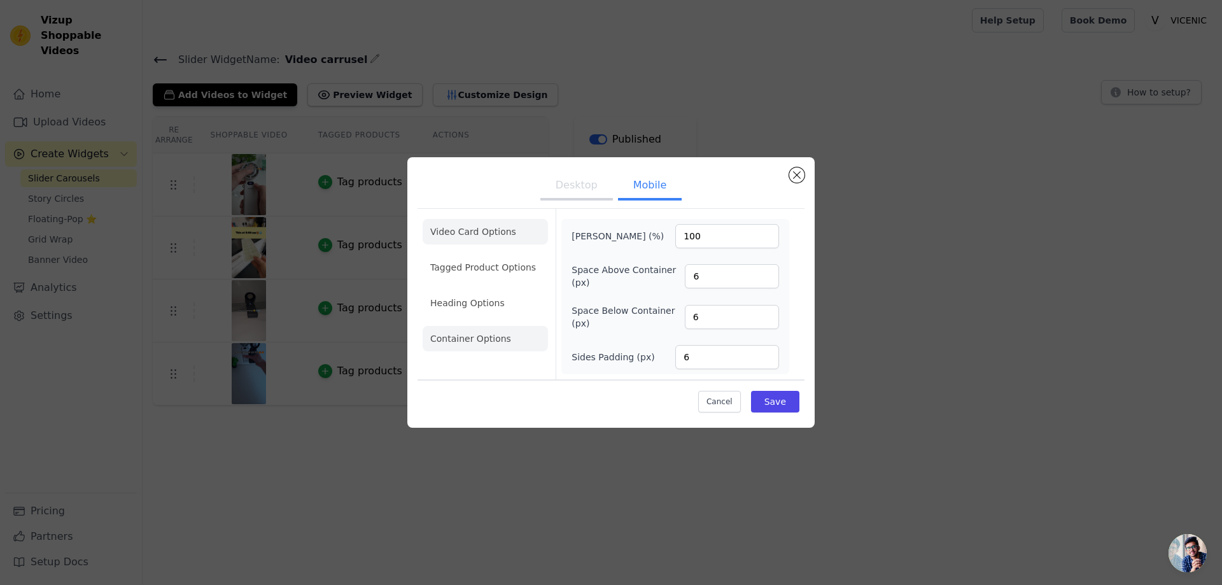
click at [493, 228] on li "Video Card Options" at bounding box center [485, 231] width 125 height 25
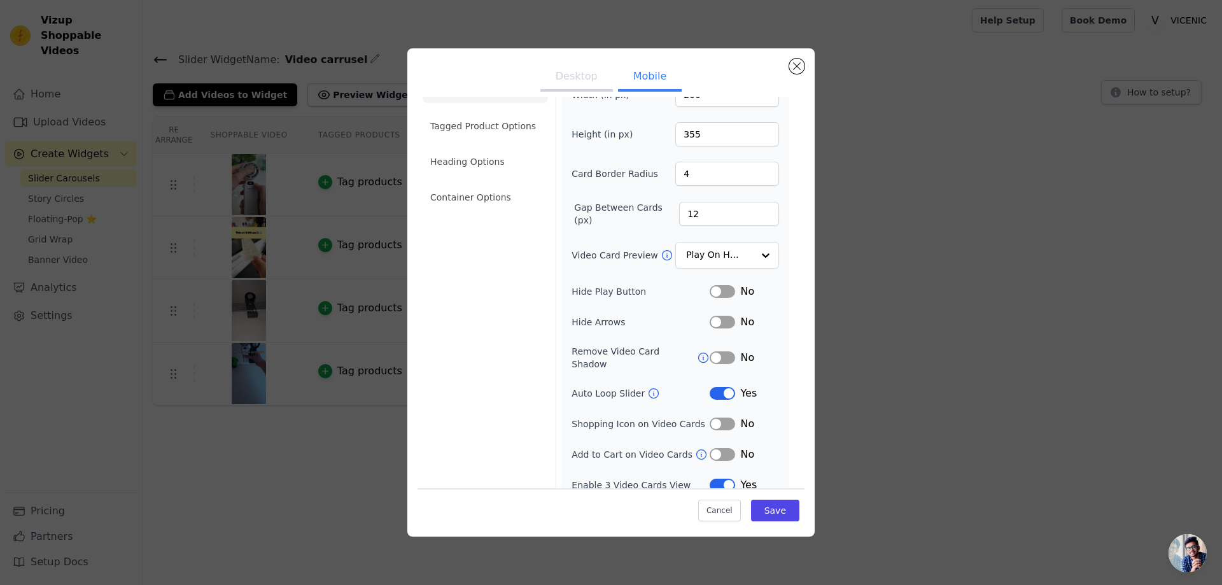
scroll to position [36, 0]
click at [722, 348] on button "Label" at bounding box center [722, 354] width 25 height 13
click at [715, 321] on button "Label" at bounding box center [722, 319] width 25 height 13
click at [714, 353] on button "Label" at bounding box center [722, 354] width 25 height 13
click at [717, 315] on button "Label" at bounding box center [722, 319] width 25 height 13
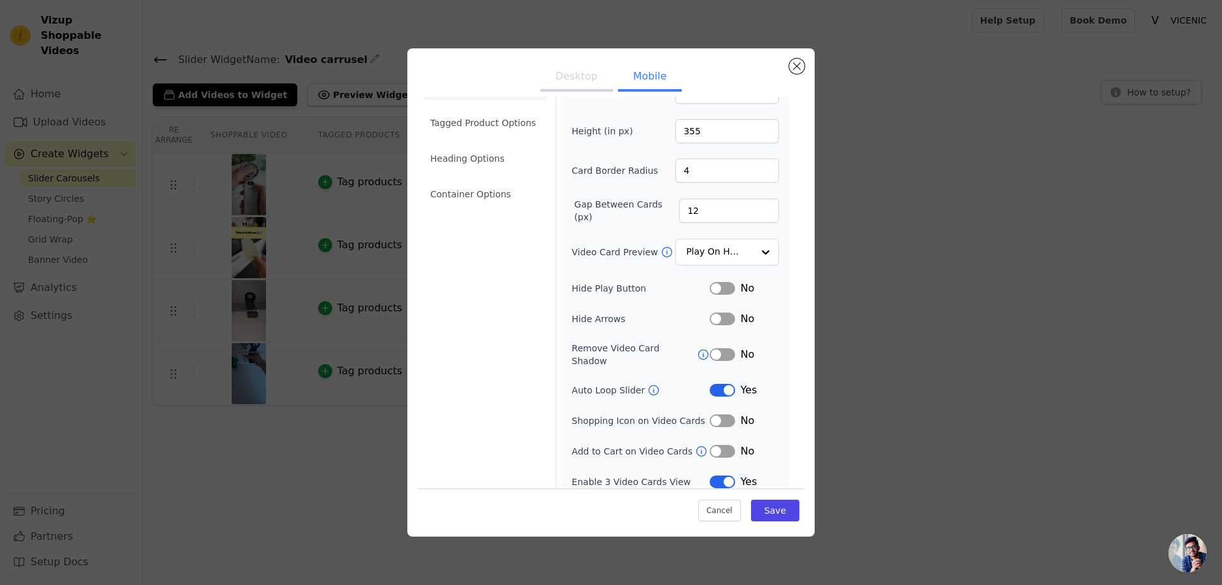
click at [718, 284] on button "Label" at bounding box center [722, 288] width 25 height 13
click at [768, 509] on button "Save" at bounding box center [775, 511] width 48 height 22
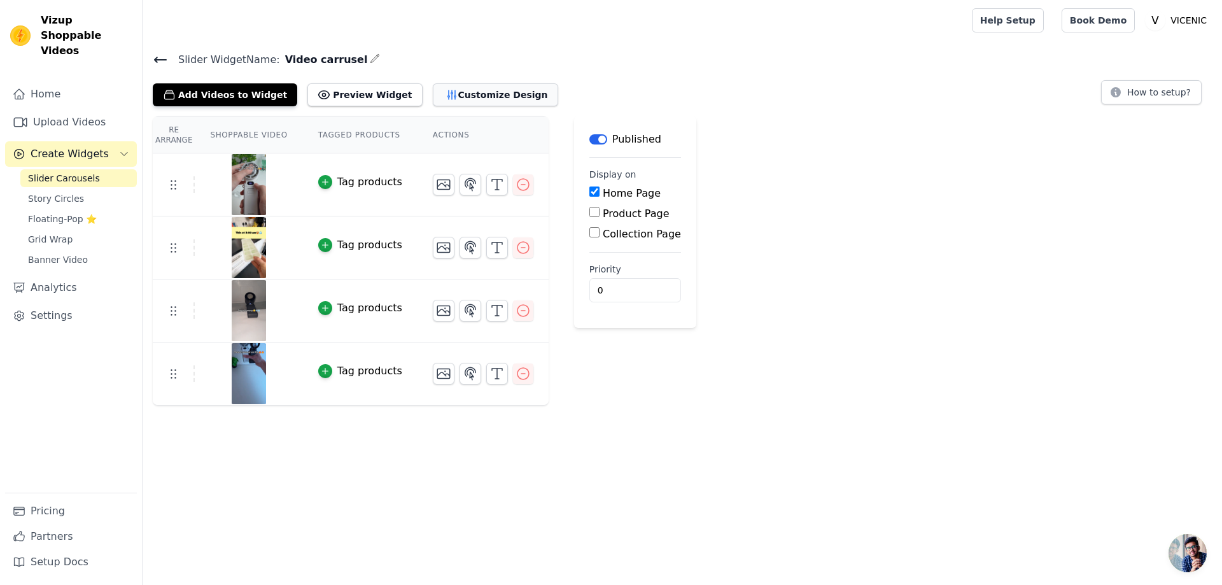
click at [433, 90] on button "Customize Design" at bounding box center [495, 94] width 125 height 23
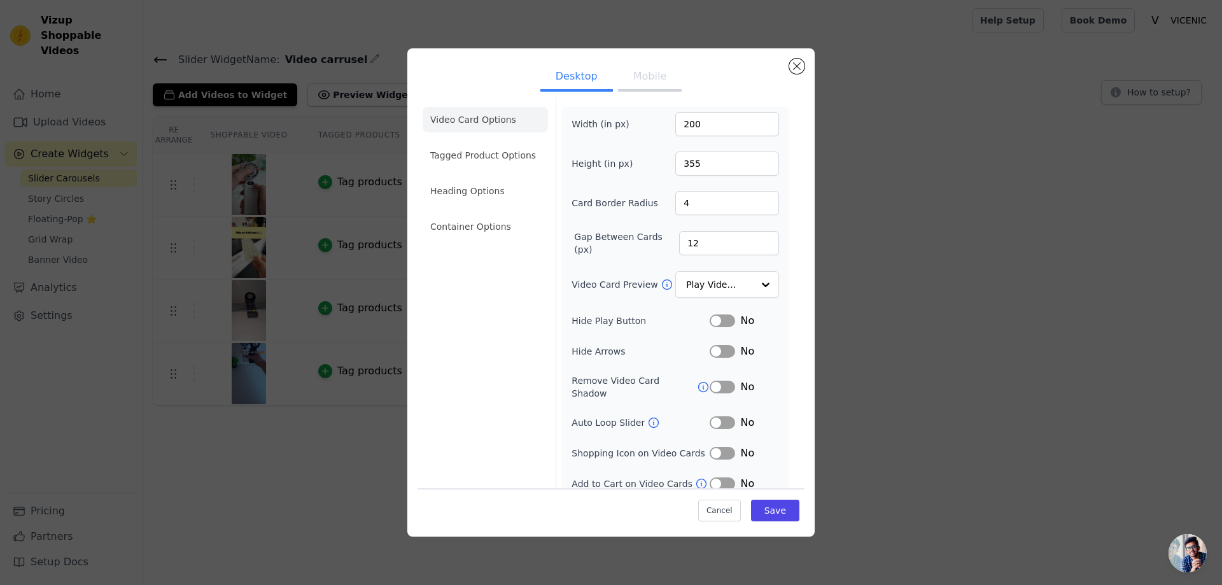
scroll to position [5, 0]
click at [634, 79] on button "Mobile" at bounding box center [650, 78] width 64 height 28
click at [573, 69] on button "Desktop" at bounding box center [576, 78] width 73 height 28
click at [642, 69] on button "Mobile" at bounding box center [650, 78] width 64 height 28
click at [717, 320] on button "Label" at bounding box center [722, 319] width 25 height 13
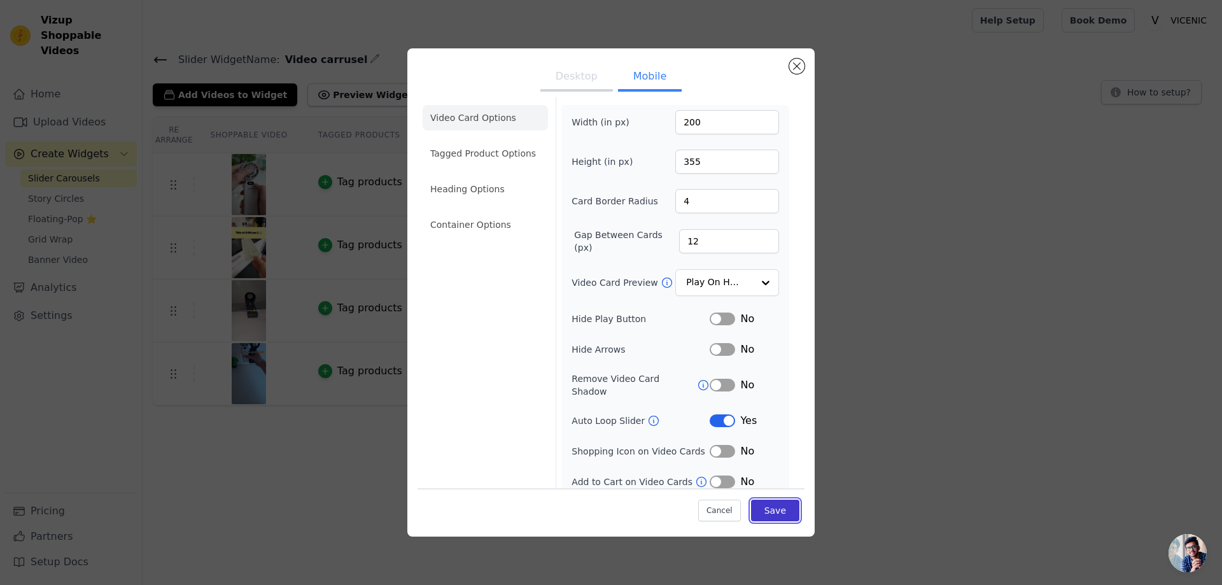
click at [770, 509] on button "Save" at bounding box center [775, 511] width 48 height 22
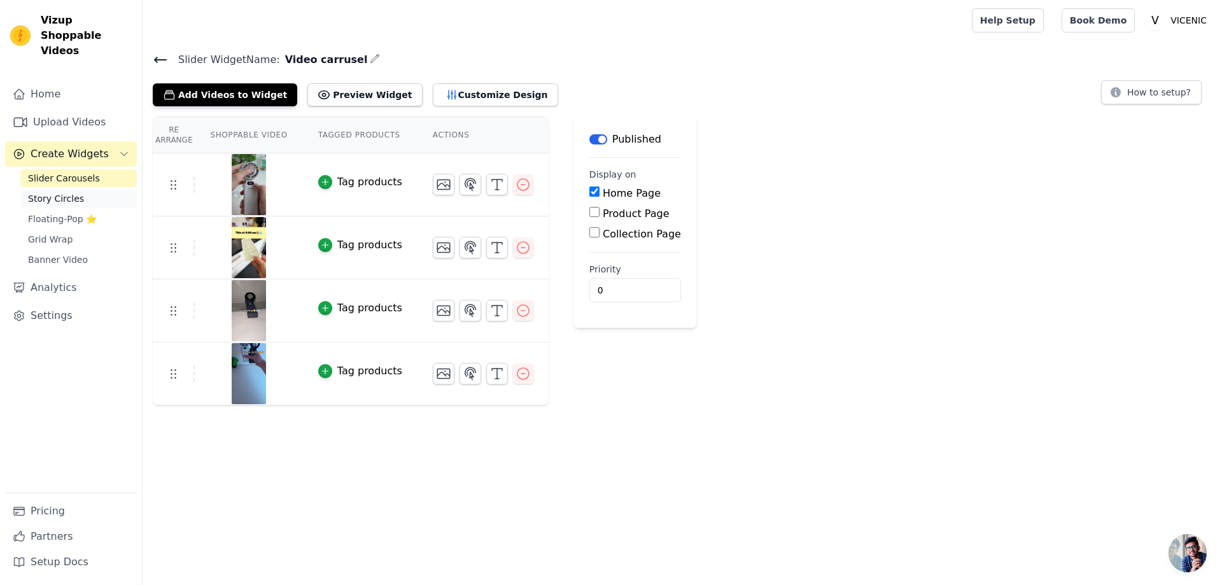
click at [77, 190] on link "Story Circles" at bounding box center [78, 199] width 116 height 18
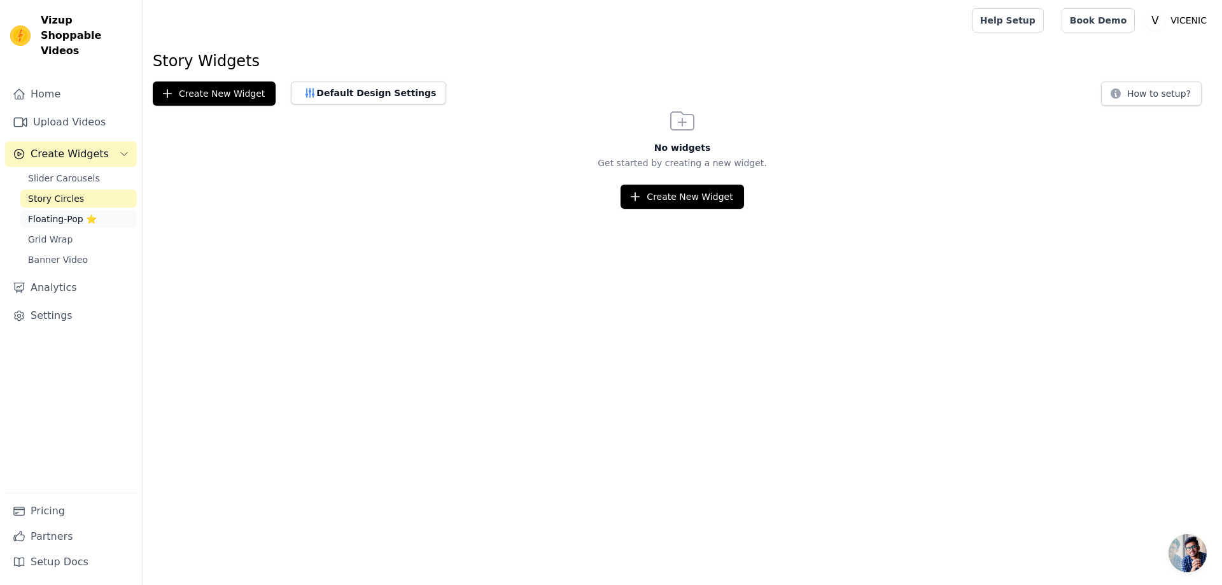
click at [78, 213] on span "Floating-Pop ⭐" at bounding box center [62, 219] width 69 height 13
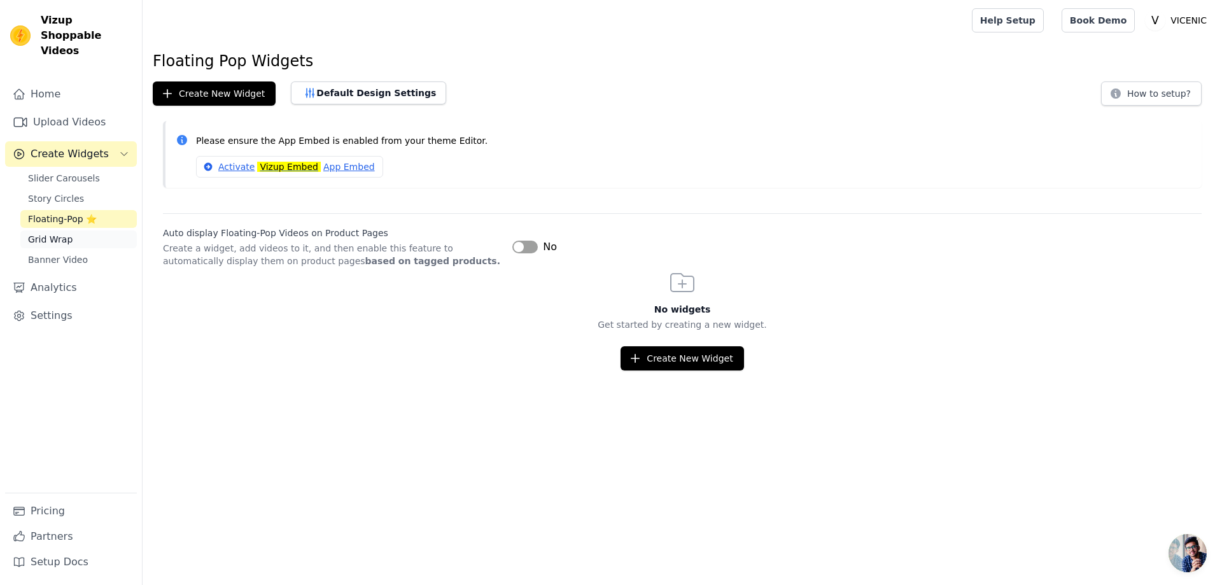
click at [79, 230] on link "Grid Wrap" at bounding box center [78, 239] width 116 height 18
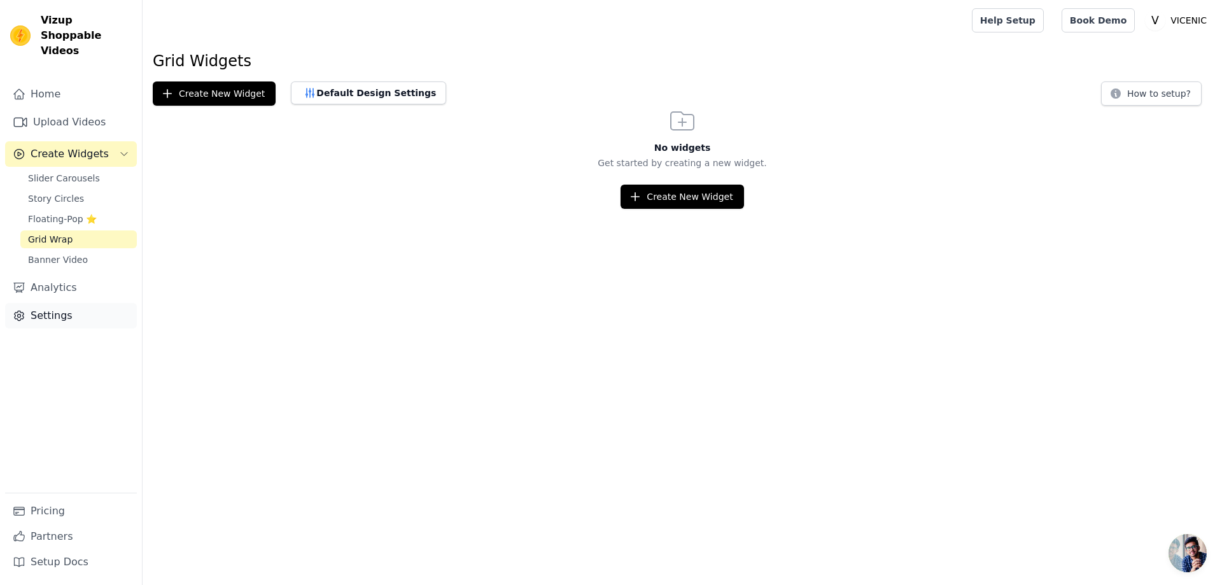
click at [70, 303] on link "Settings" at bounding box center [71, 315] width 132 height 25
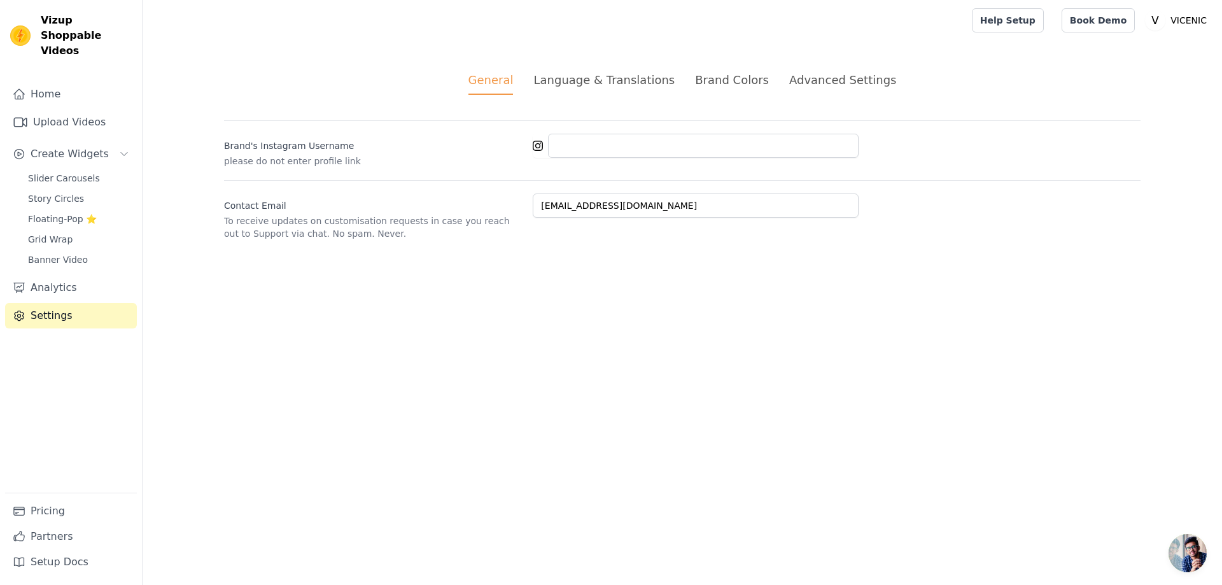
click at [617, 79] on div "Language & Translations" at bounding box center [603, 79] width 141 height 17
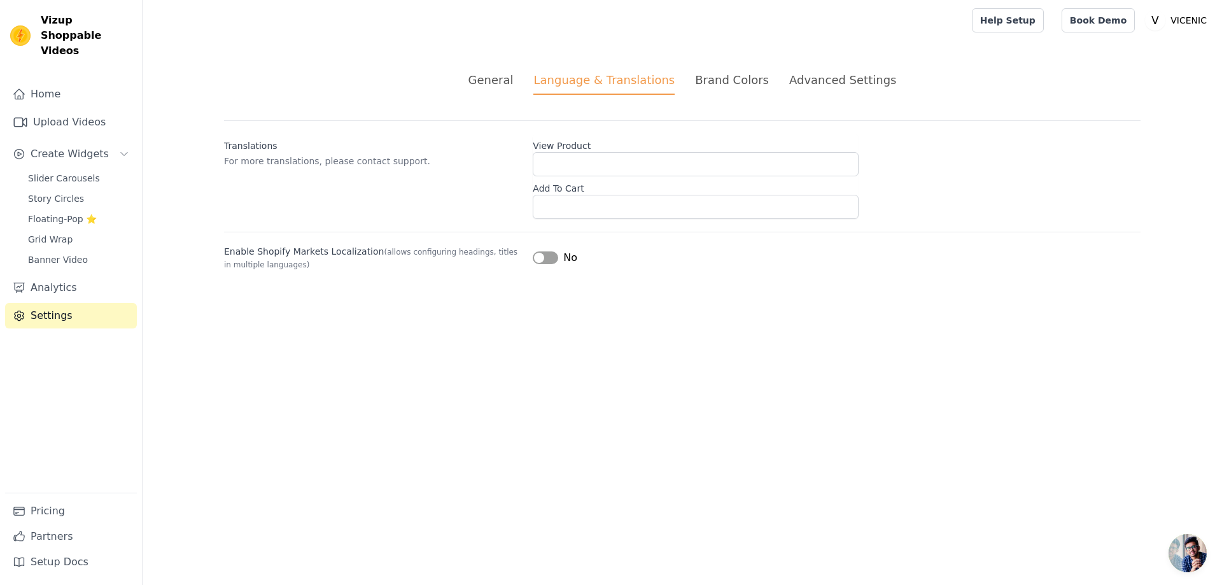
click at [750, 81] on div "Brand Colors" at bounding box center [732, 79] width 74 height 17
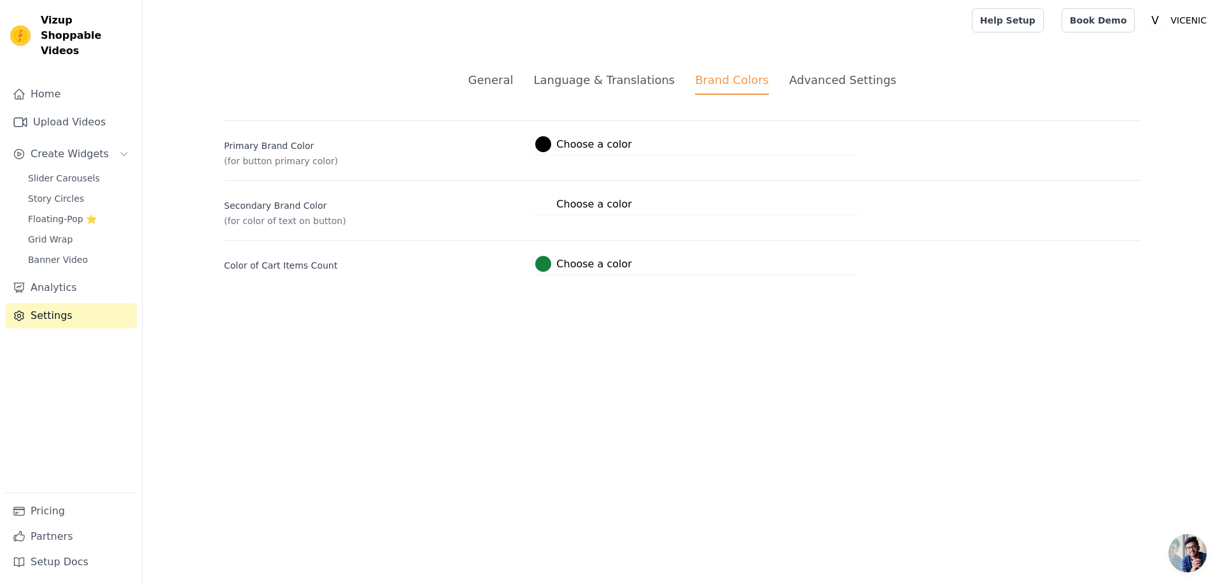
click at [811, 81] on div "Advanced Settings" at bounding box center [842, 79] width 107 height 17
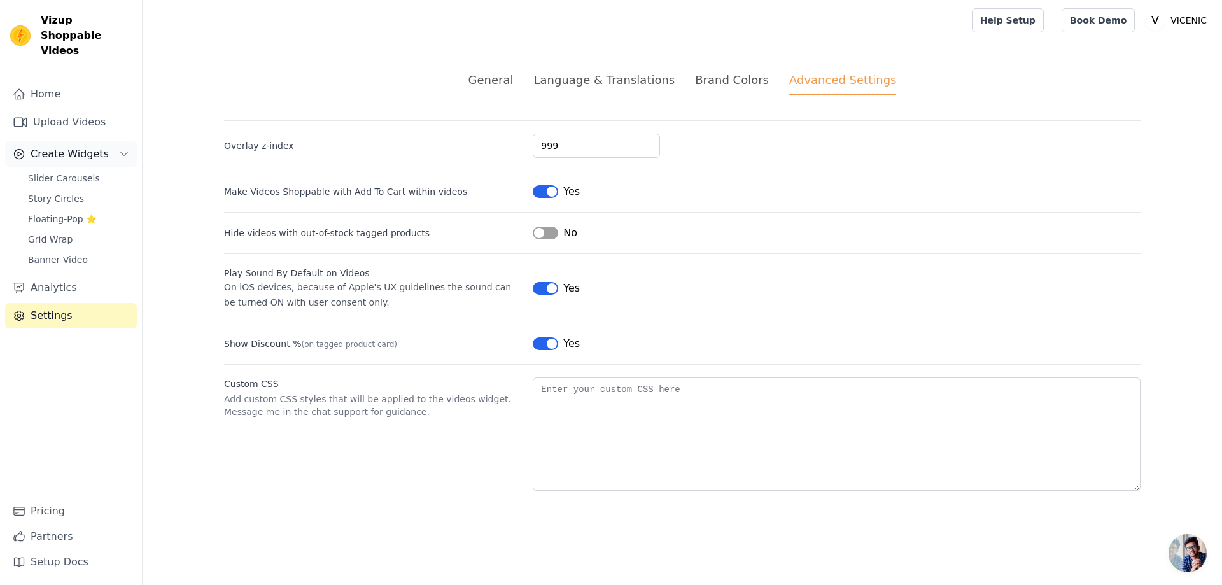
click at [57, 146] on span "Create Widgets" at bounding box center [70, 153] width 78 height 15
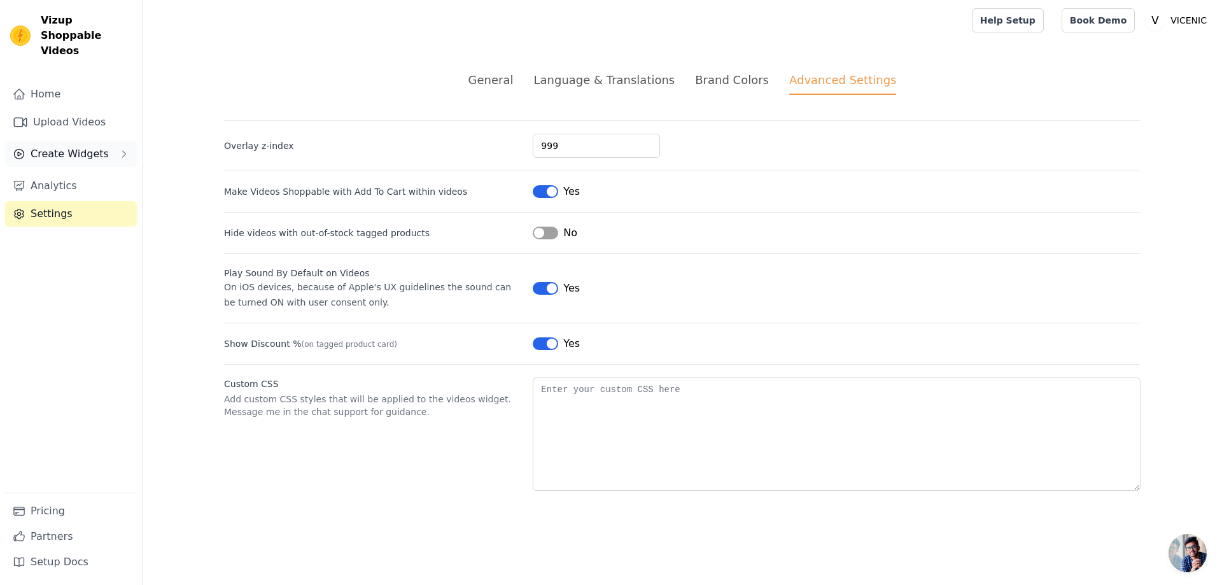
click at [95, 146] on span "Create Widgets" at bounding box center [70, 153] width 78 height 15
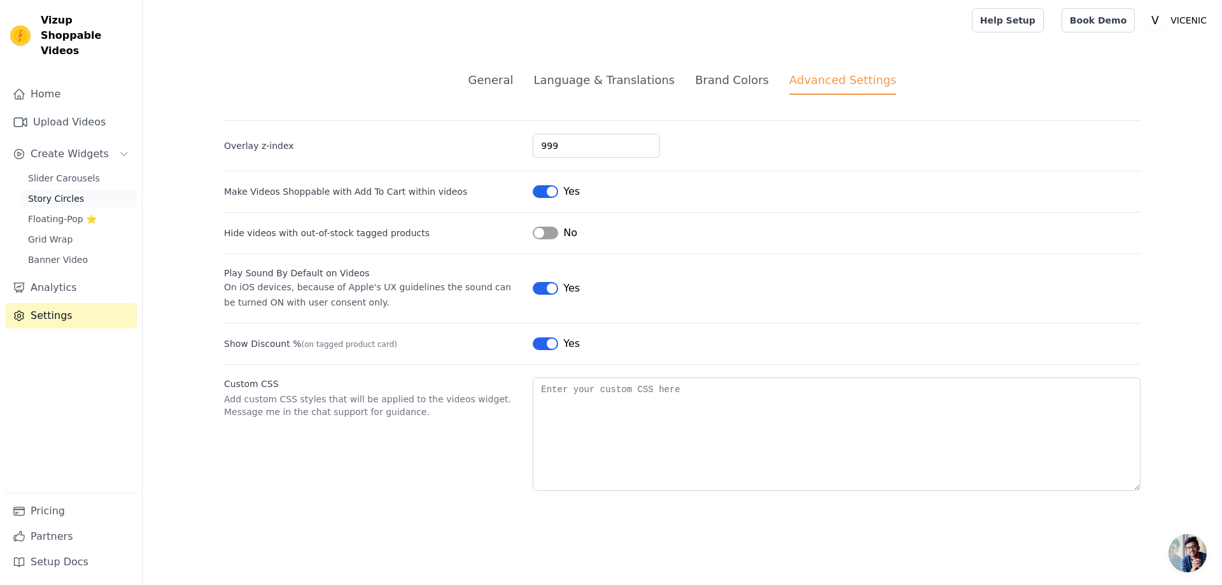
click at [85, 190] on link "Story Circles" at bounding box center [78, 199] width 116 height 18
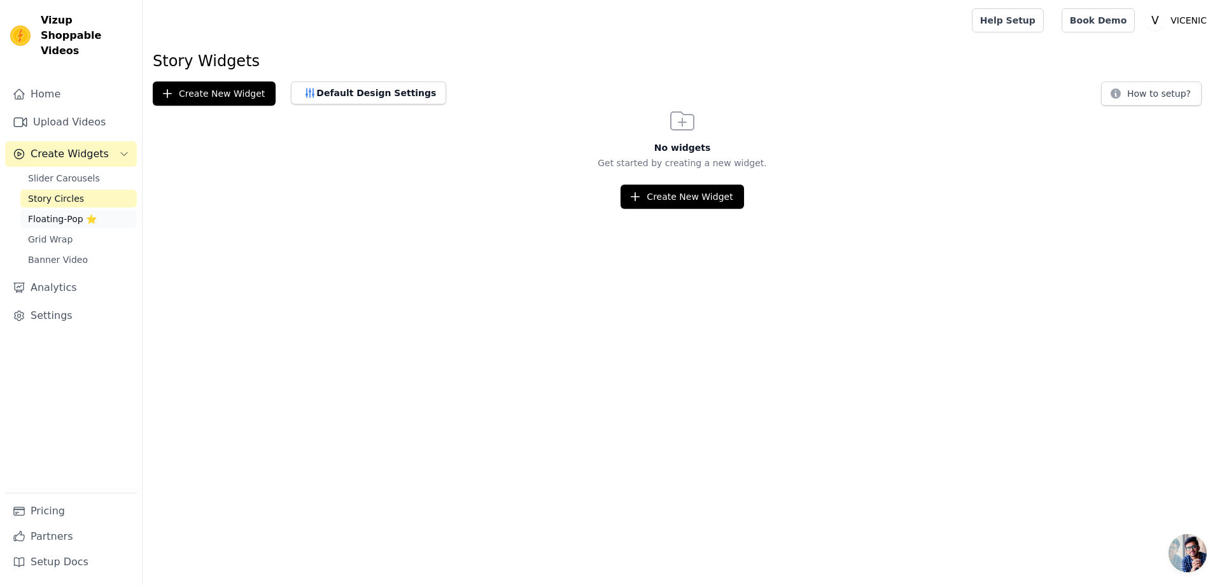
click at [67, 213] on span "Floating-Pop ⭐" at bounding box center [62, 219] width 69 height 13
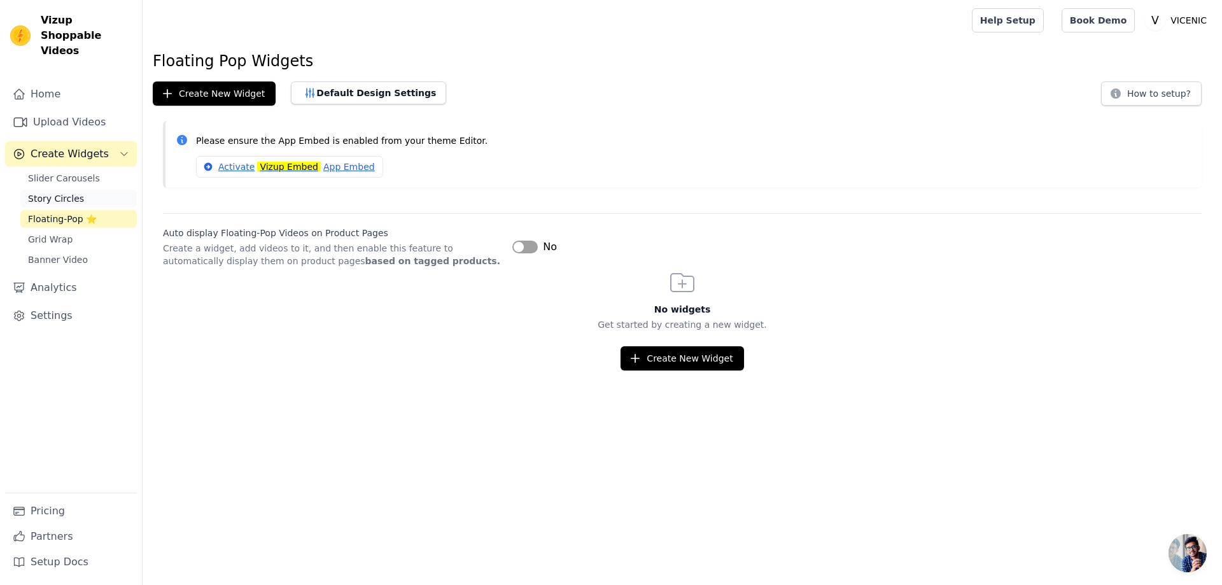
click at [80, 190] on link "Story Circles" at bounding box center [78, 199] width 116 height 18
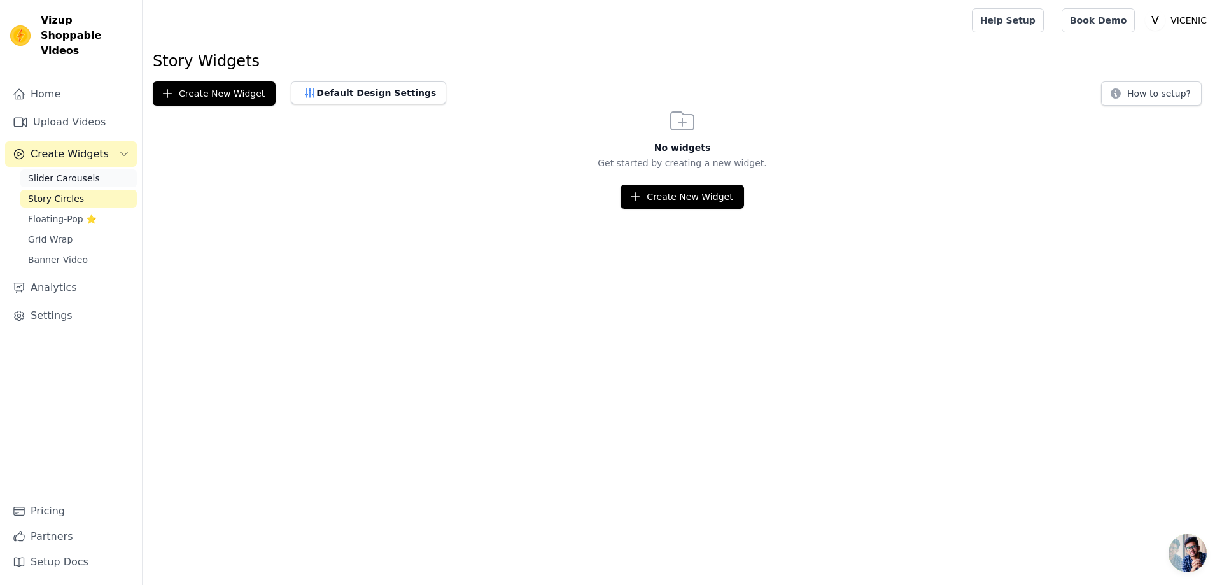
click at [76, 172] on span "Slider Carousels" at bounding box center [64, 178] width 72 height 13
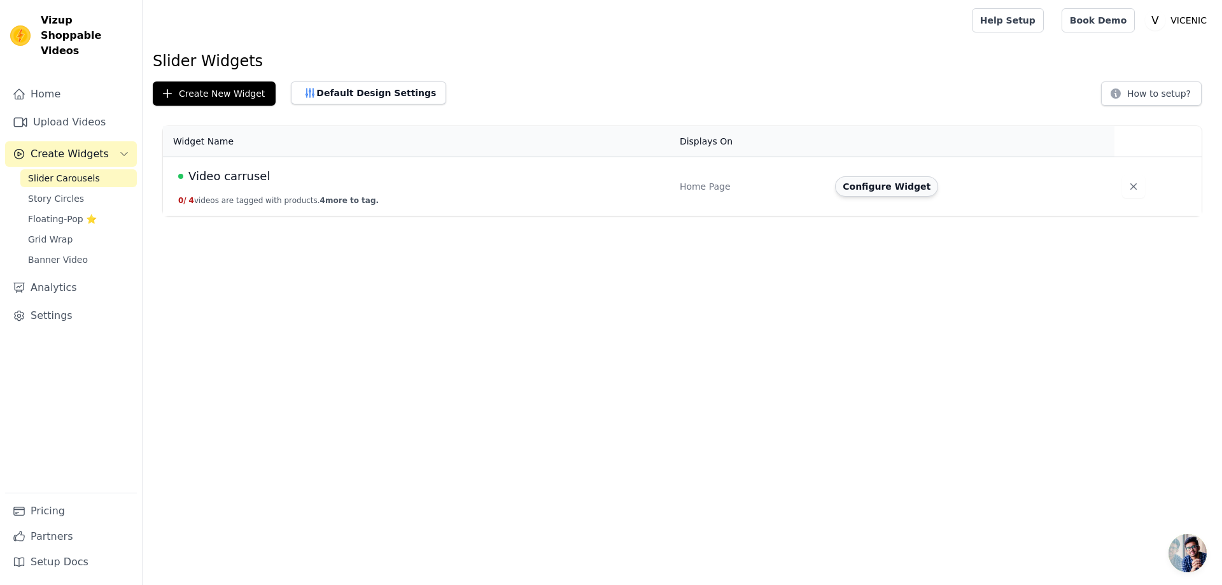
click at [891, 185] on button "Configure Widget" at bounding box center [886, 186] width 103 height 20
